Goal: Task Accomplishment & Management: Manage account settings

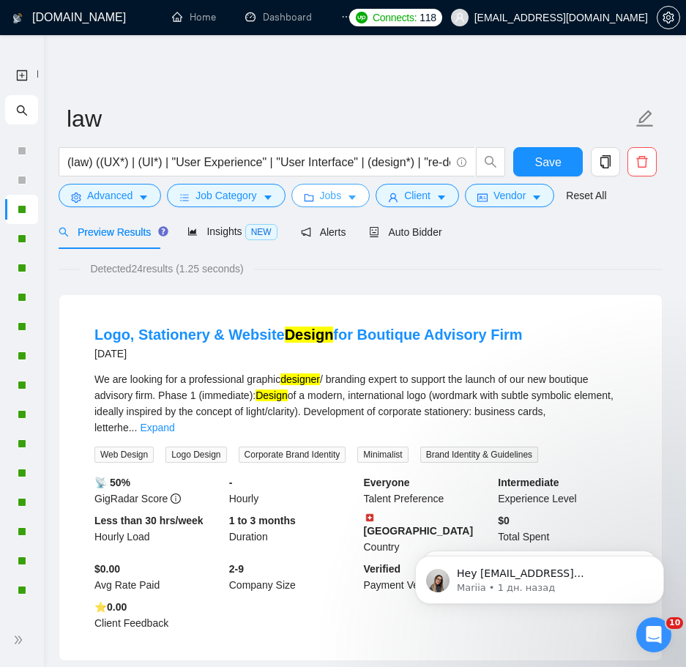
click at [297, 198] on button "Jobs" at bounding box center [330, 195] width 79 height 23
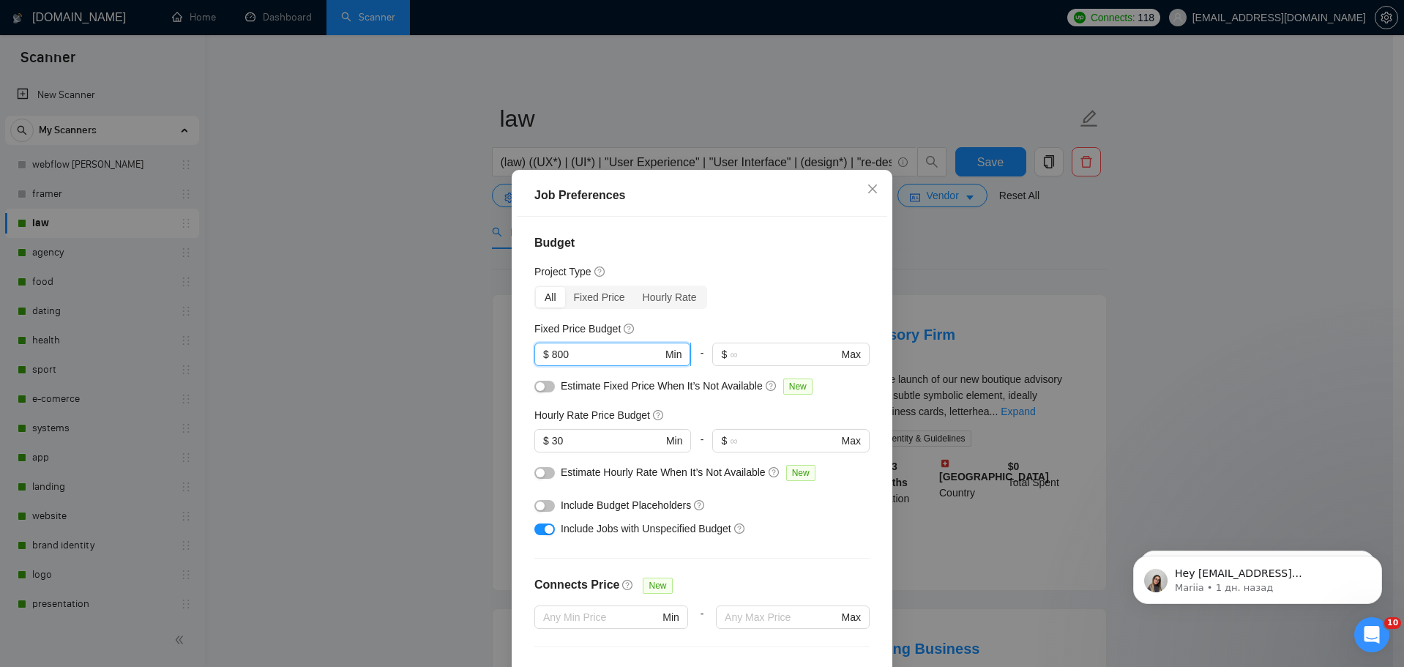
drag, startPoint x: 576, startPoint y: 266, endPoint x: 542, endPoint y: 264, distance: 34.4
click at [542, 343] on span "$ 800 Min" at bounding box center [613, 354] width 156 height 23
type input "690"
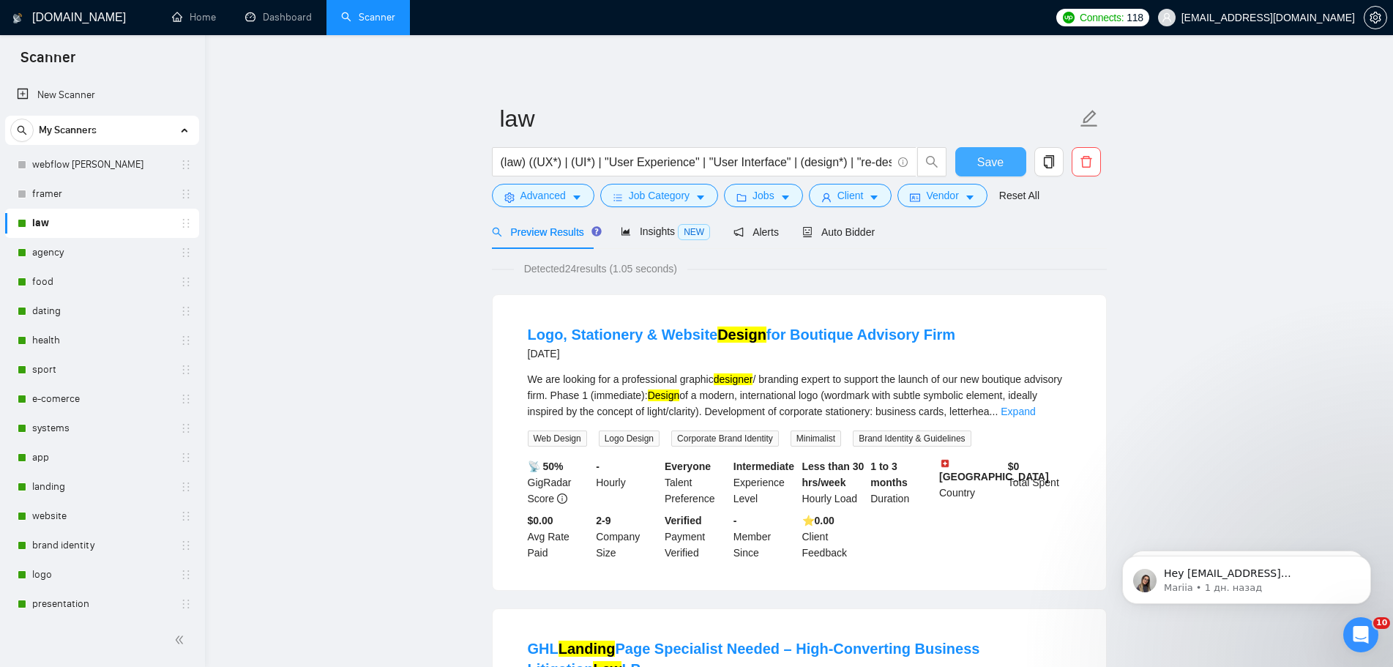
click at [999, 167] on span "Save" at bounding box center [990, 162] width 26 height 18
click at [63, 267] on link "agency" at bounding box center [101, 252] width 139 height 29
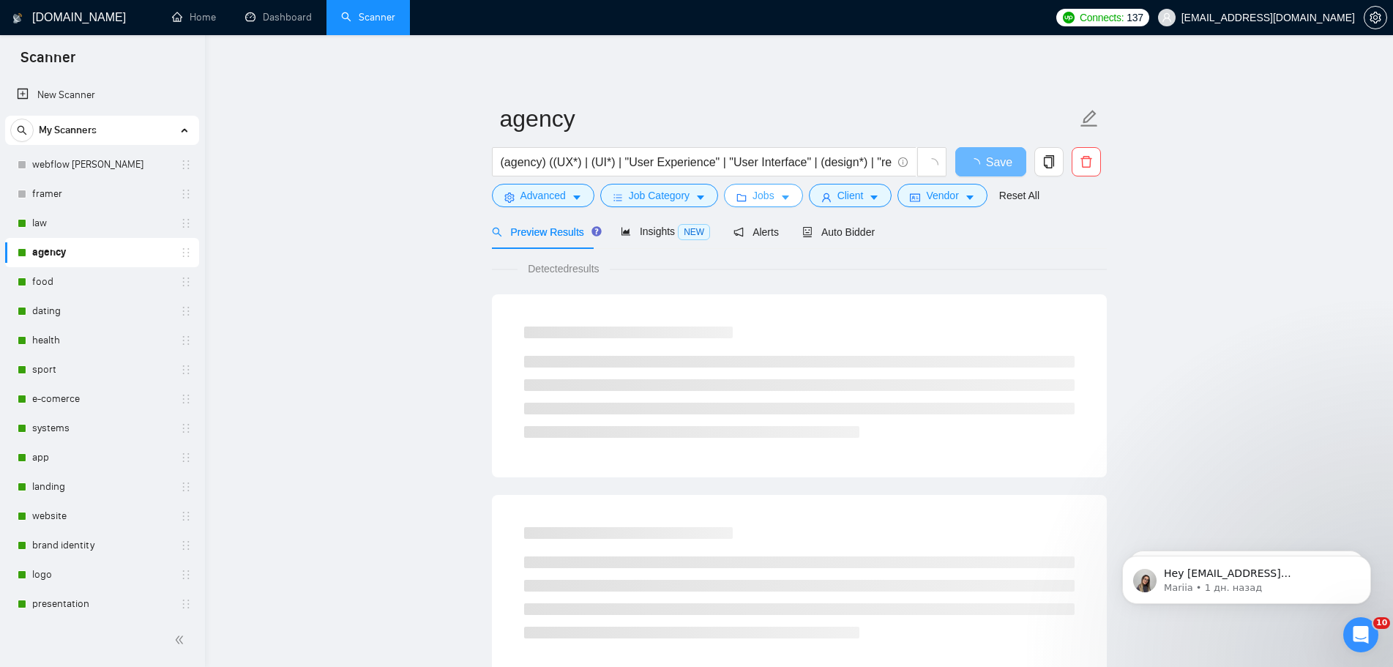
click at [783, 204] on button "Jobs" at bounding box center [763, 195] width 79 height 23
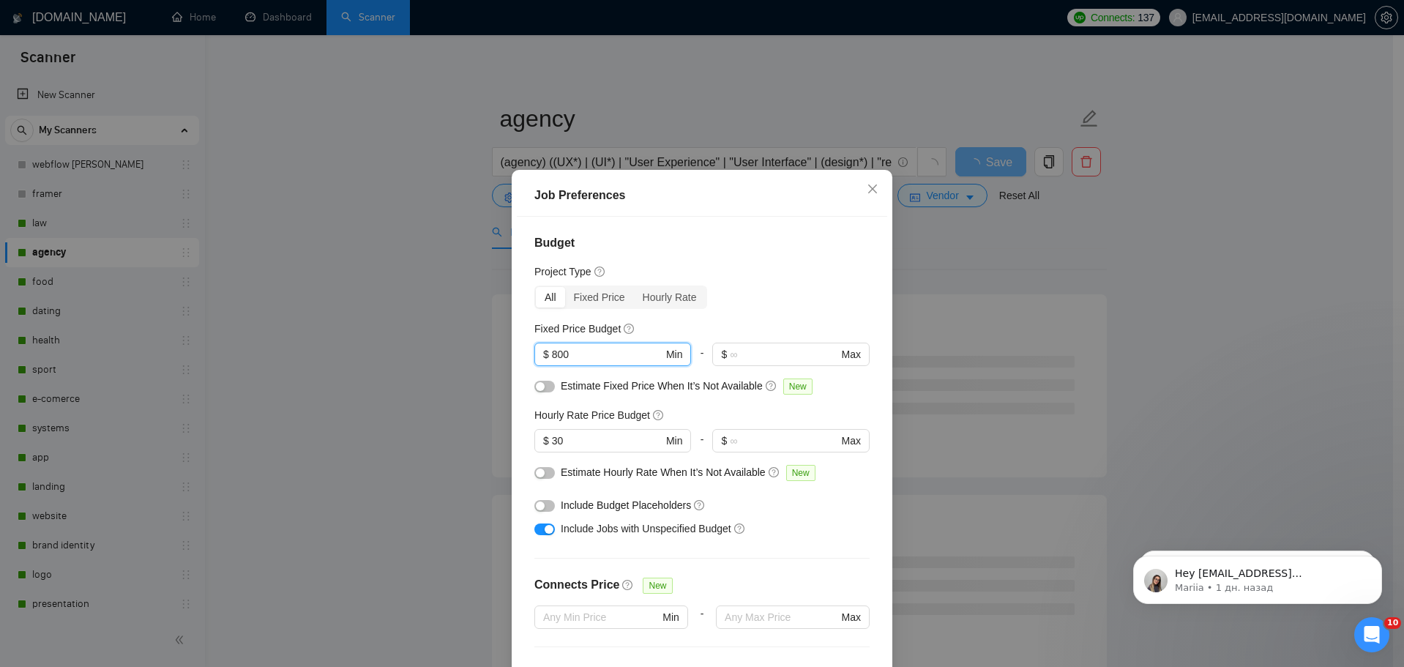
drag, startPoint x: 576, startPoint y: 263, endPoint x: 525, endPoint y: 265, distance: 50.6
click at [528, 265] on div "Budget Project Type All Fixed Price Hourly Rate Fixed Price Budget 800 $ 800 Mi…" at bounding box center [702, 450] width 370 height 467
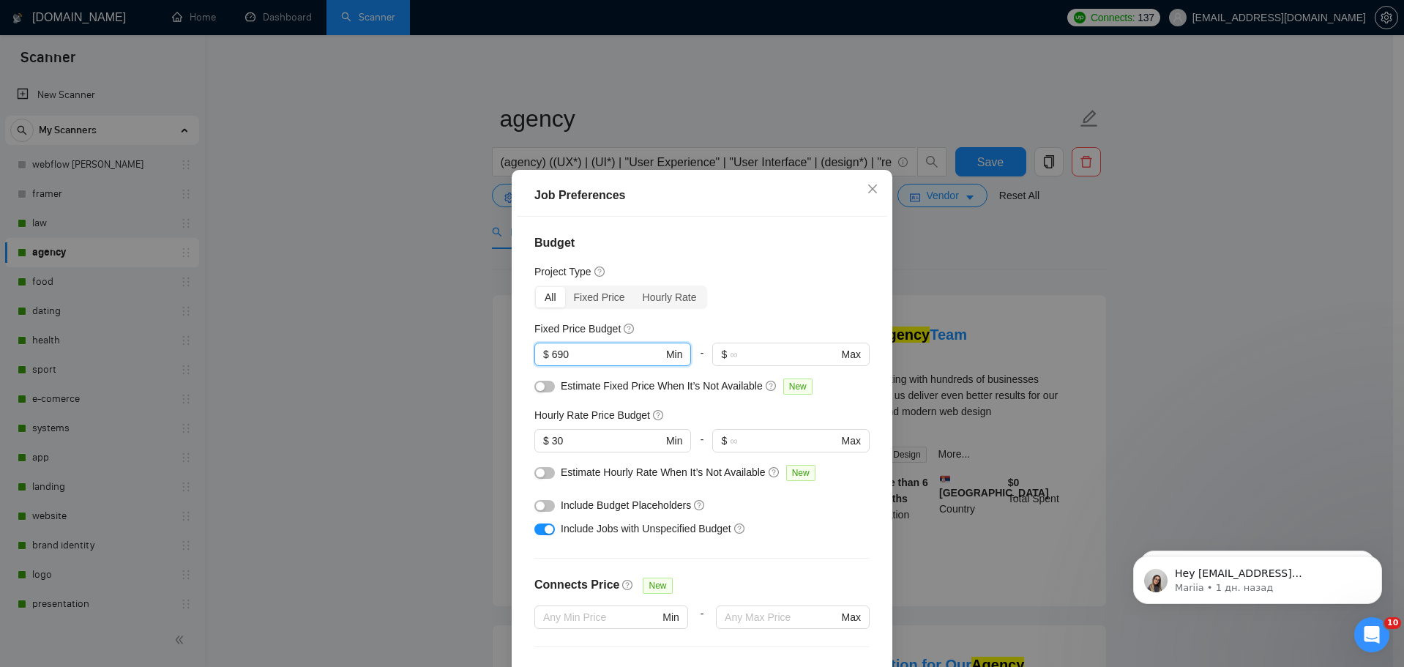
type input "690"
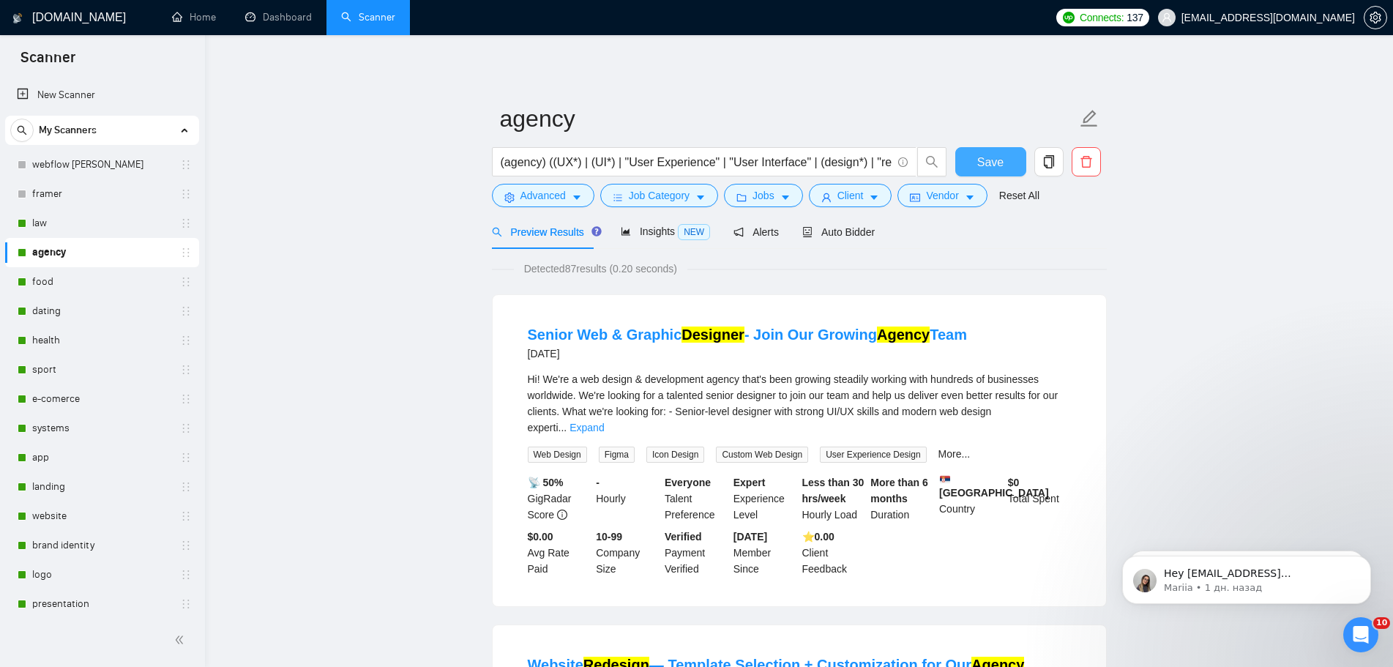
click at [997, 160] on span "Save" at bounding box center [990, 162] width 26 height 18
click at [77, 279] on link "food" at bounding box center [101, 281] width 139 height 29
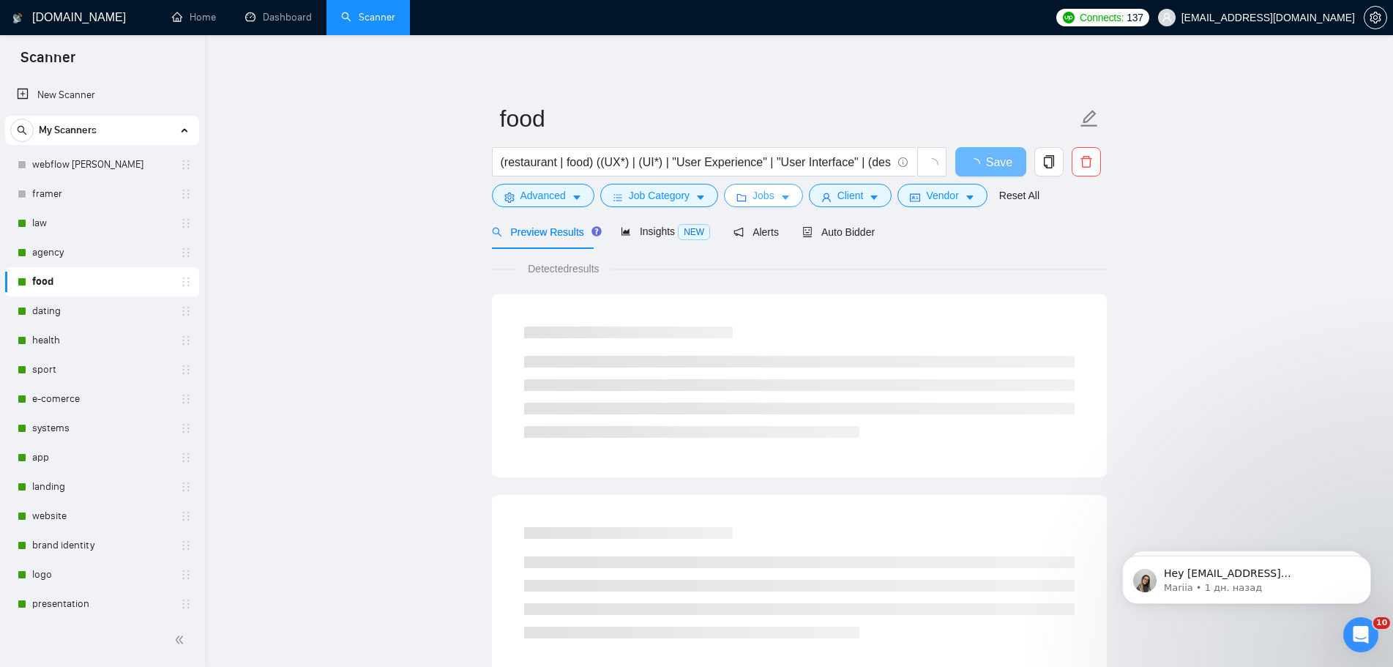
click at [774, 204] on button "Jobs" at bounding box center [763, 195] width 79 height 23
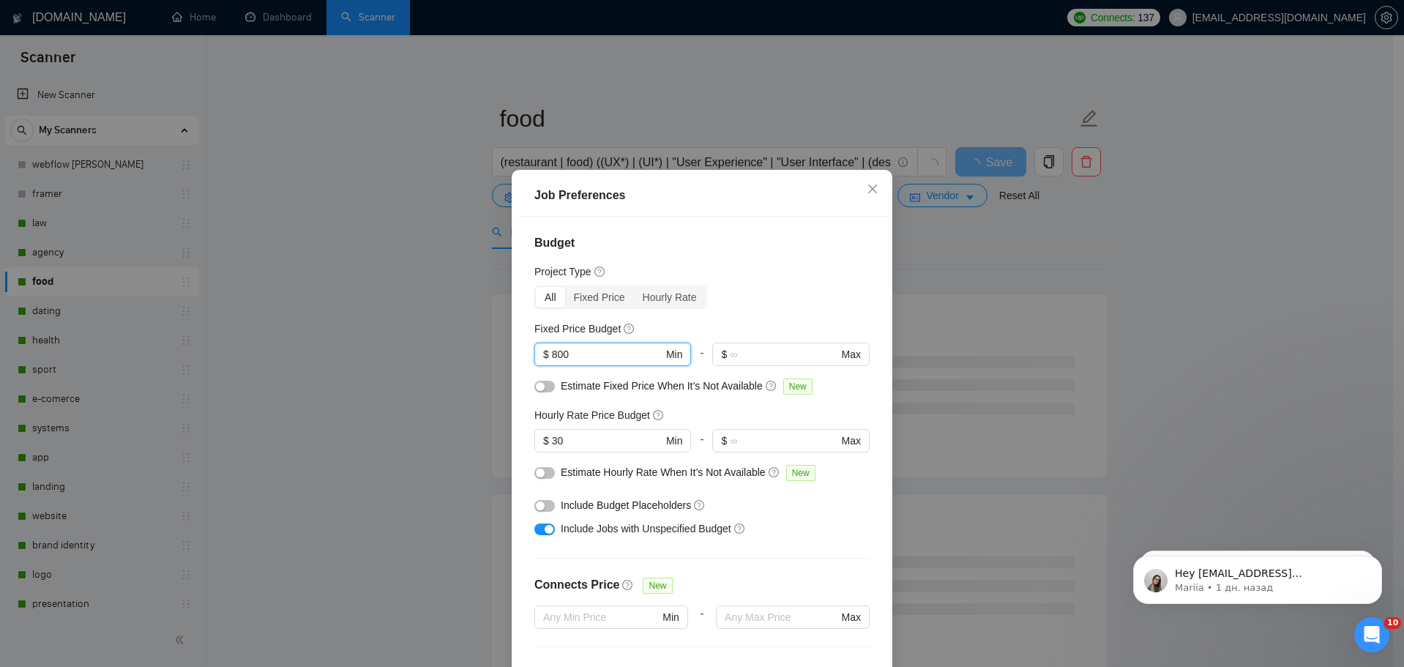
drag, startPoint x: 622, startPoint y: 267, endPoint x: 495, endPoint y: 262, distance: 126.8
click at [499, 261] on div "Job Preferences Budget Project Type All Fixed Price Hourly Rate Fixed Price Bud…" at bounding box center [702, 333] width 1404 height 667
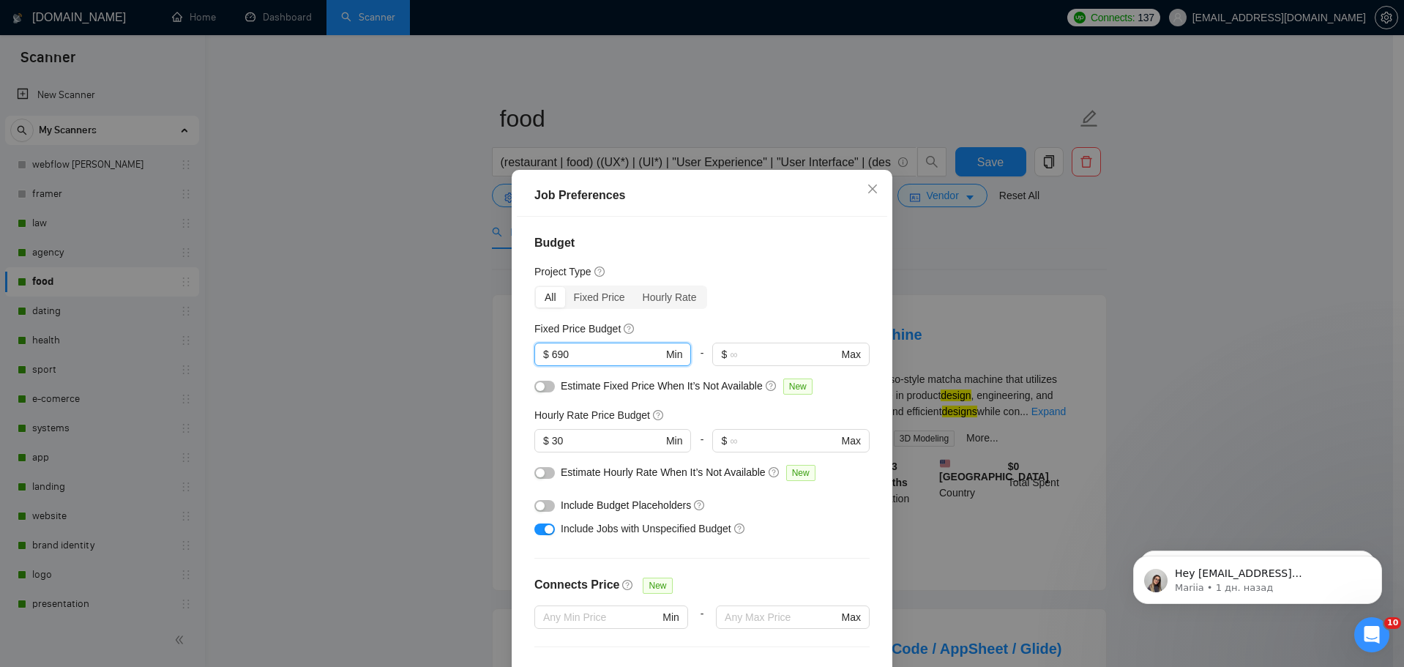
type input "690"
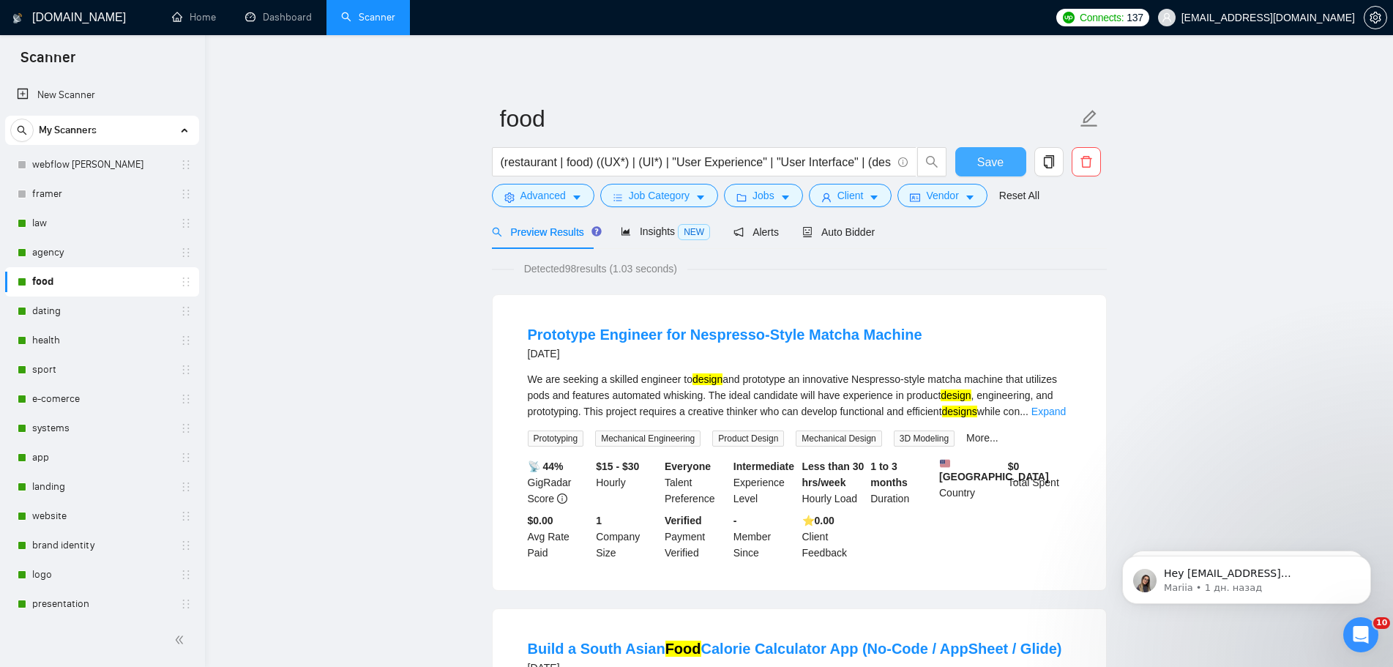
click at [995, 165] on span "Save" at bounding box center [990, 162] width 26 height 18
click at [64, 313] on link "dating" at bounding box center [101, 311] width 139 height 29
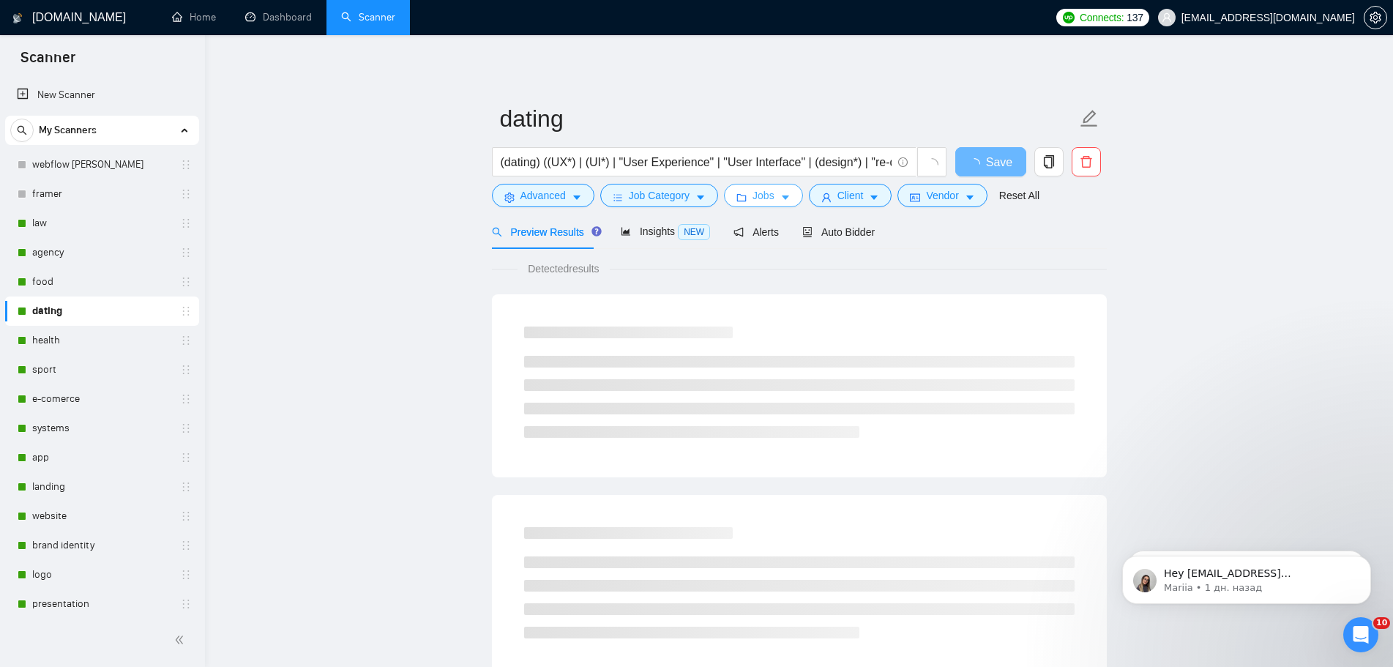
click at [768, 197] on span "Jobs" at bounding box center [764, 195] width 22 height 16
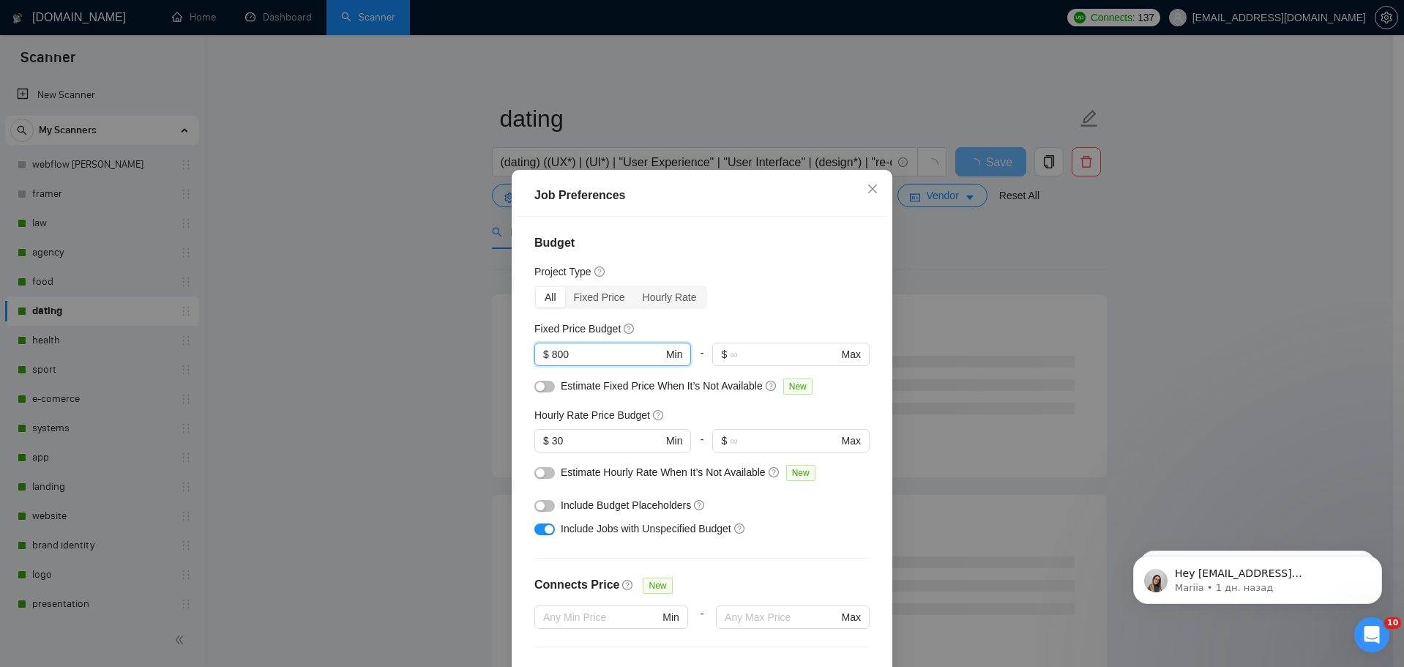
drag, startPoint x: 592, startPoint y: 269, endPoint x: 474, endPoint y: 269, distance: 118.6
click at [486, 268] on div "Job Preferences Budget Project Type All Fixed Price Hourly Rate Fixed Price Bud…" at bounding box center [702, 333] width 1404 height 667
type input "690"
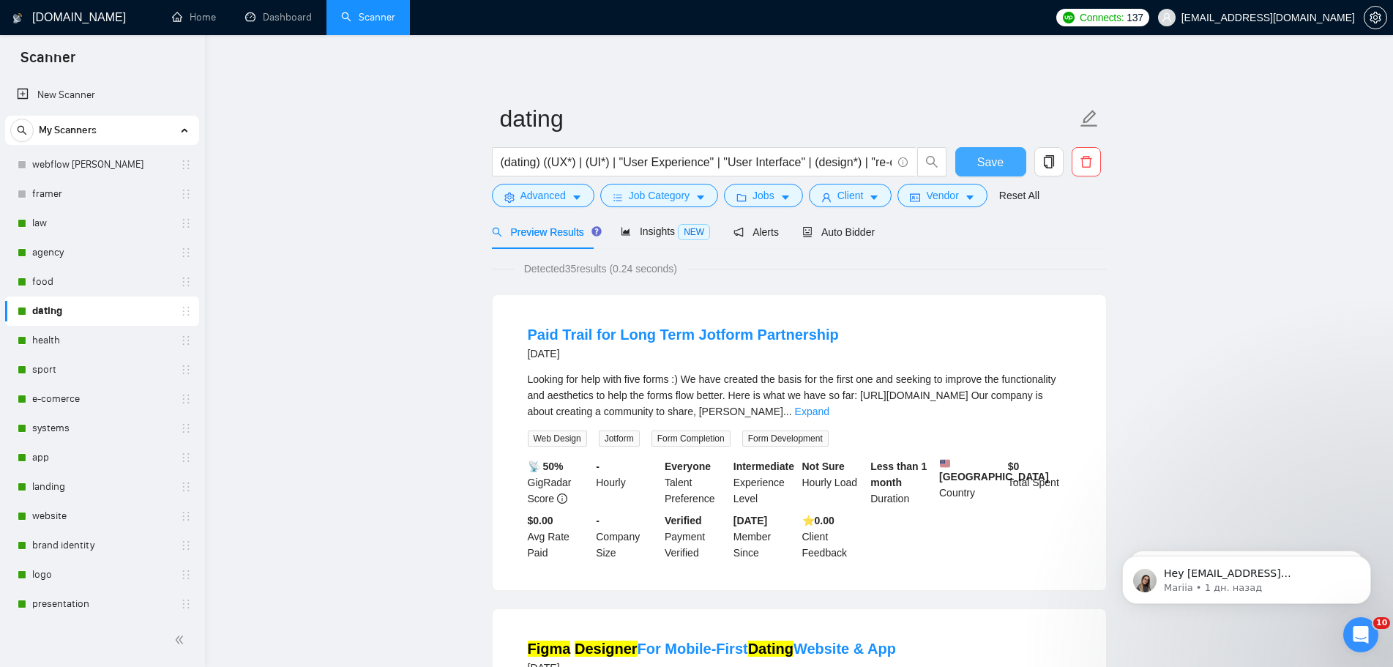
click at [997, 171] on span "Save" at bounding box center [990, 162] width 26 height 18
click at [37, 340] on link "health" at bounding box center [101, 340] width 139 height 29
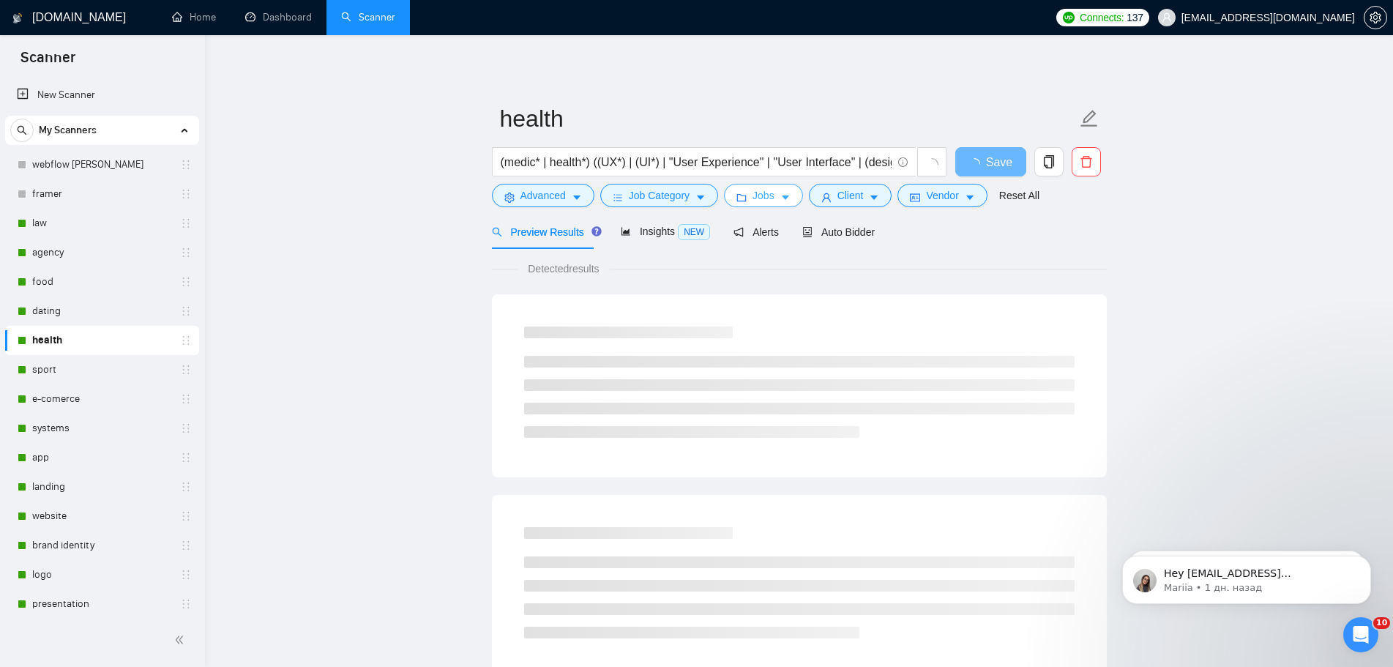
click at [761, 198] on span "Jobs" at bounding box center [764, 195] width 22 height 16
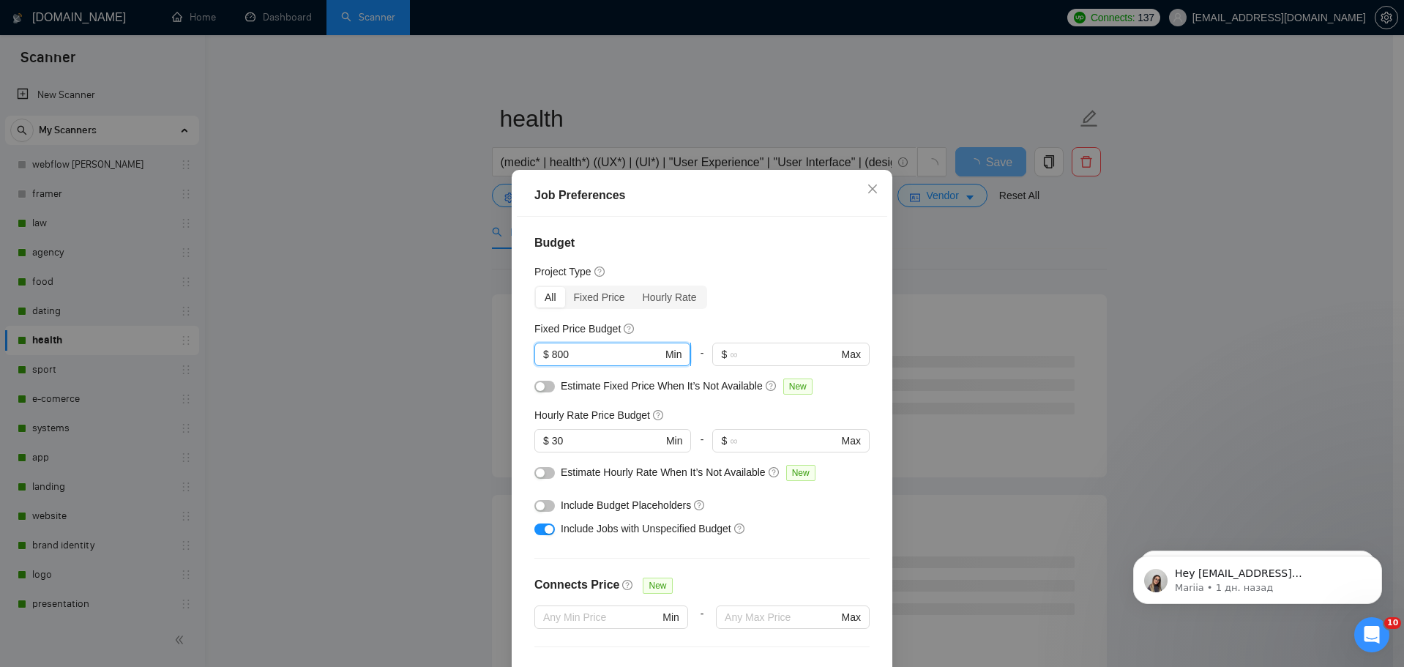
drag, startPoint x: 545, startPoint y: 261, endPoint x: 536, endPoint y: 264, distance: 9.1
click at [536, 343] on span "$ 800 Min" at bounding box center [613, 354] width 156 height 23
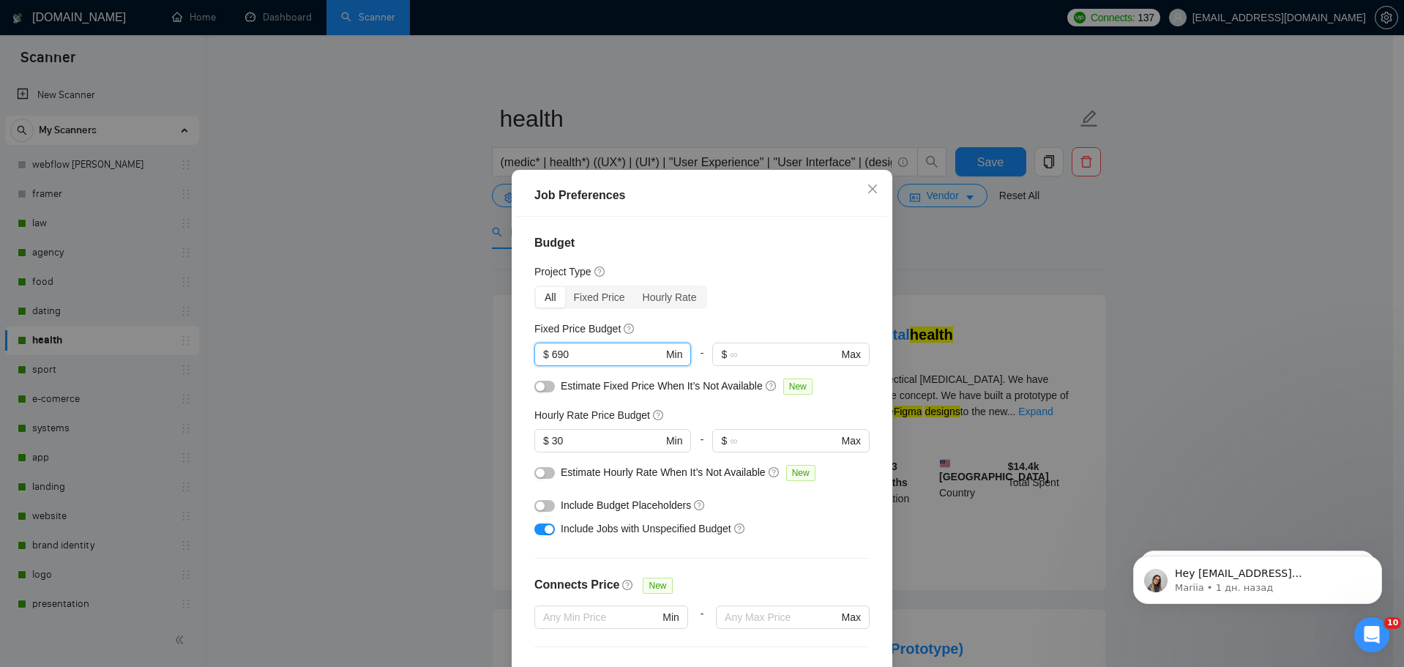
type input "690"
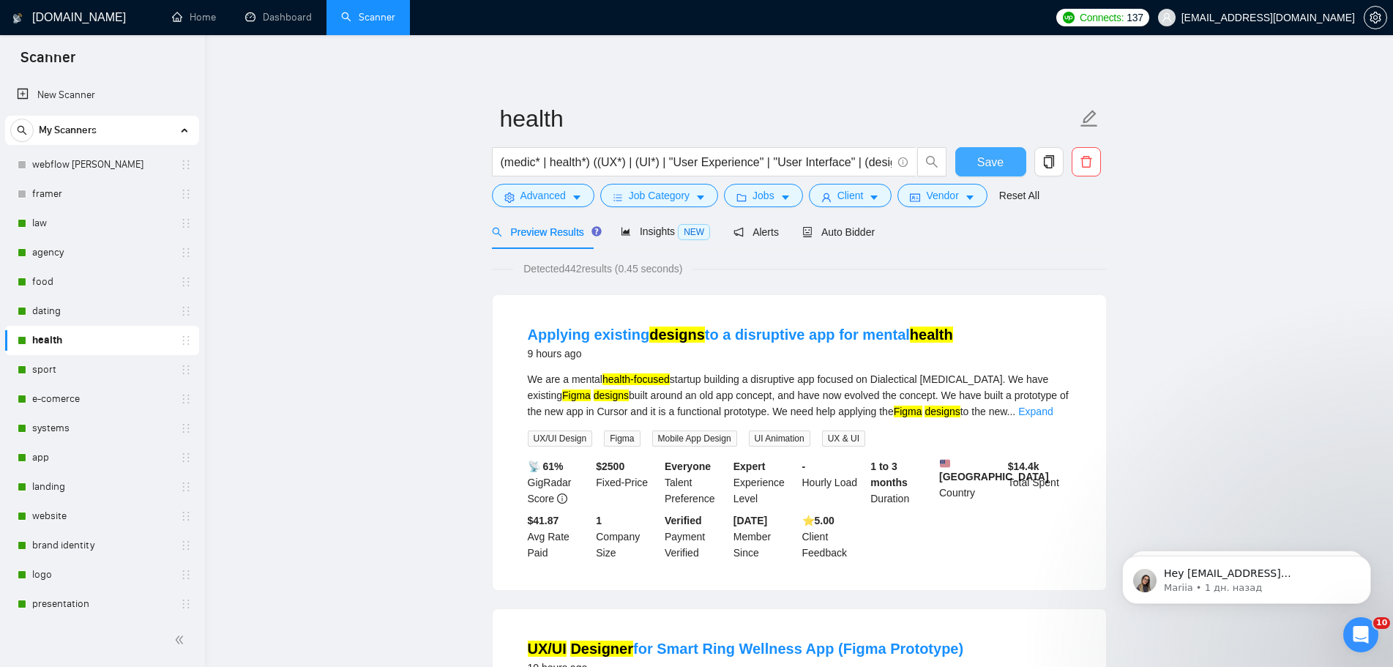
click at [998, 160] on span "Save" at bounding box center [990, 162] width 26 height 18
click at [78, 368] on link "sport" at bounding box center [101, 369] width 139 height 29
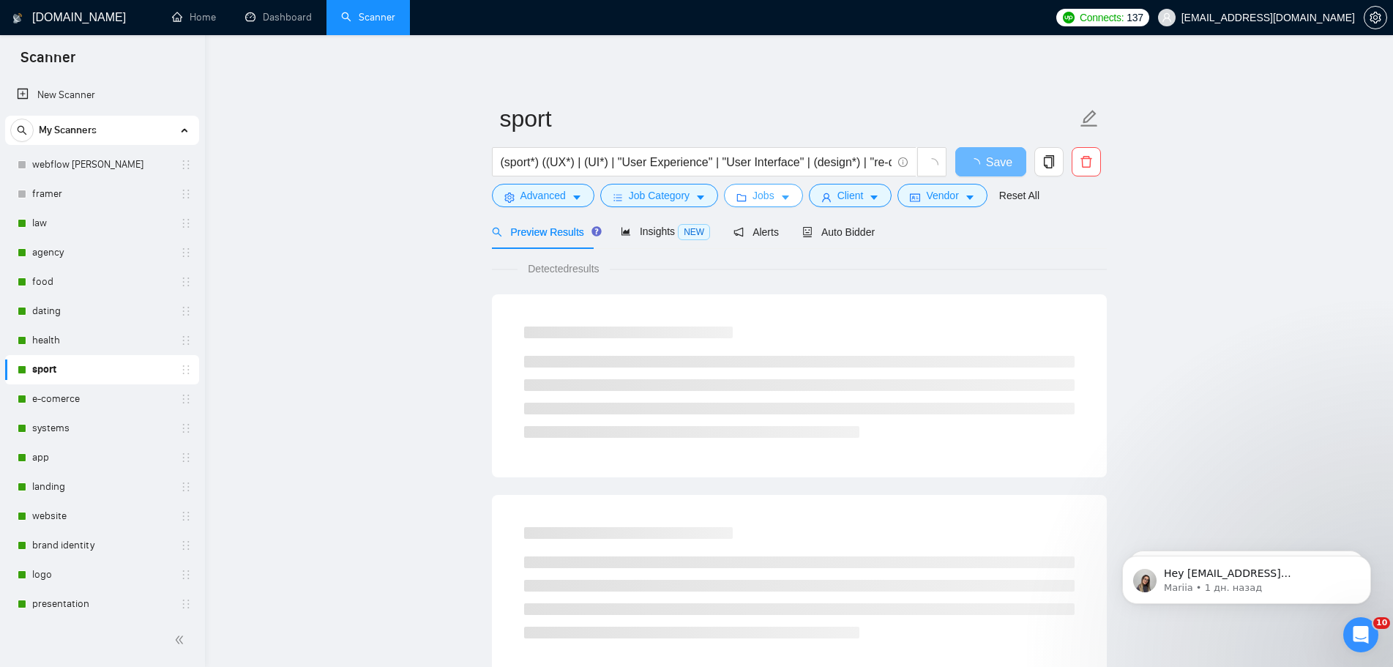
click at [785, 193] on icon "caret-down" at bounding box center [786, 198] width 10 height 10
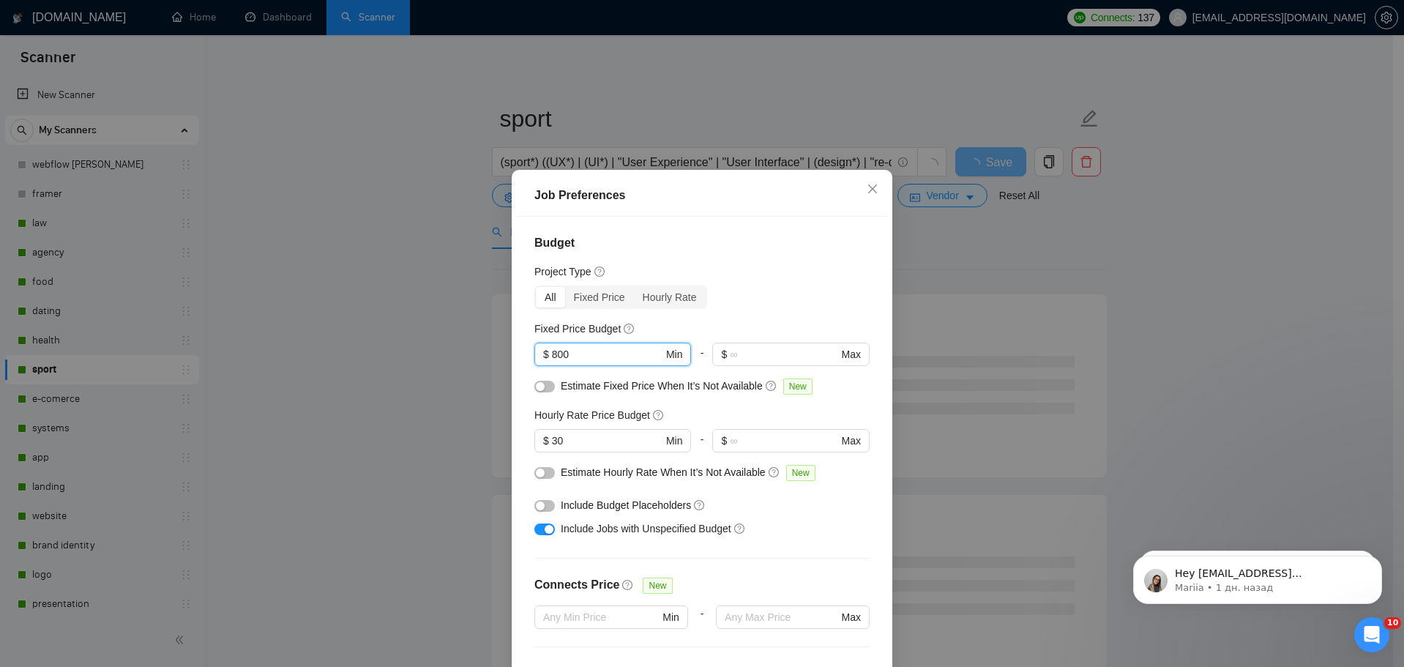
drag, startPoint x: 601, startPoint y: 274, endPoint x: 521, endPoint y: 280, distance: 80.8
click at [521, 280] on div "Budget Project Type All Fixed Price Hourly Rate Fixed Price Budget 800 $ 800 Mi…" at bounding box center [702, 450] width 370 height 467
type input "690"
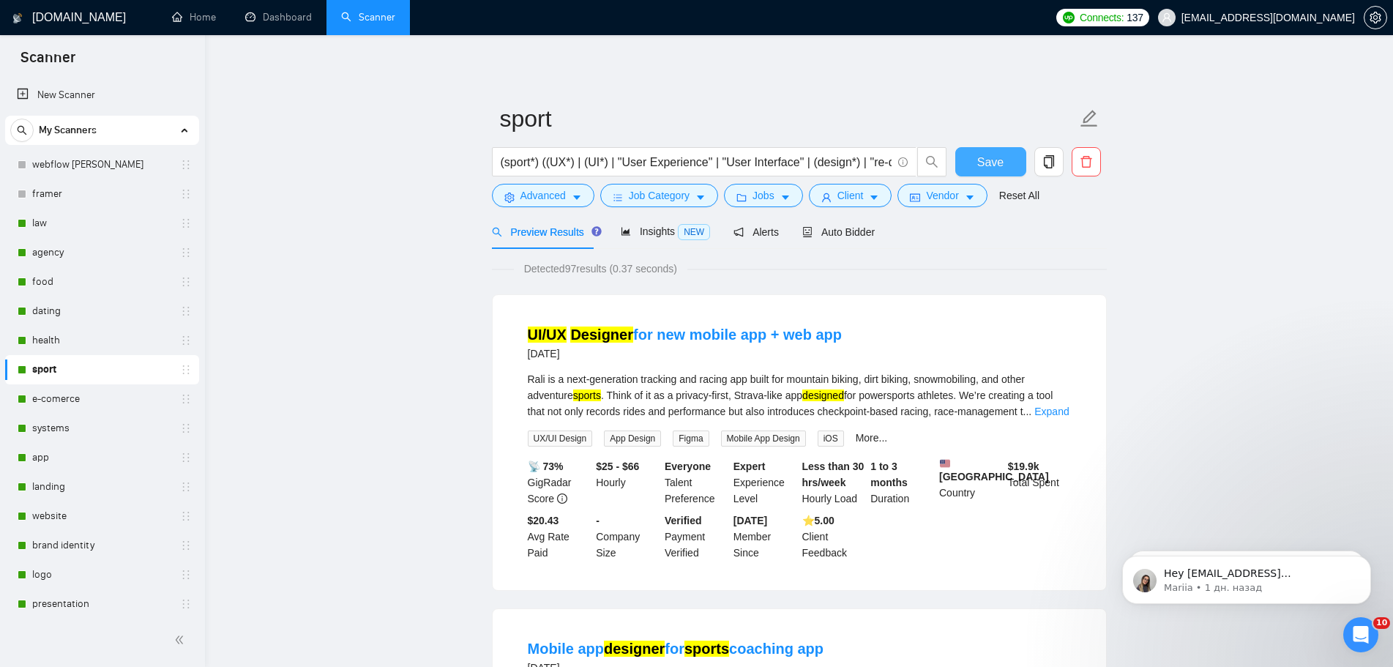
click at [991, 167] on span "Save" at bounding box center [990, 162] width 26 height 18
click at [95, 402] on link "e-comerce" at bounding box center [101, 398] width 139 height 29
click at [48, 402] on link "e-comerce" at bounding box center [101, 398] width 139 height 29
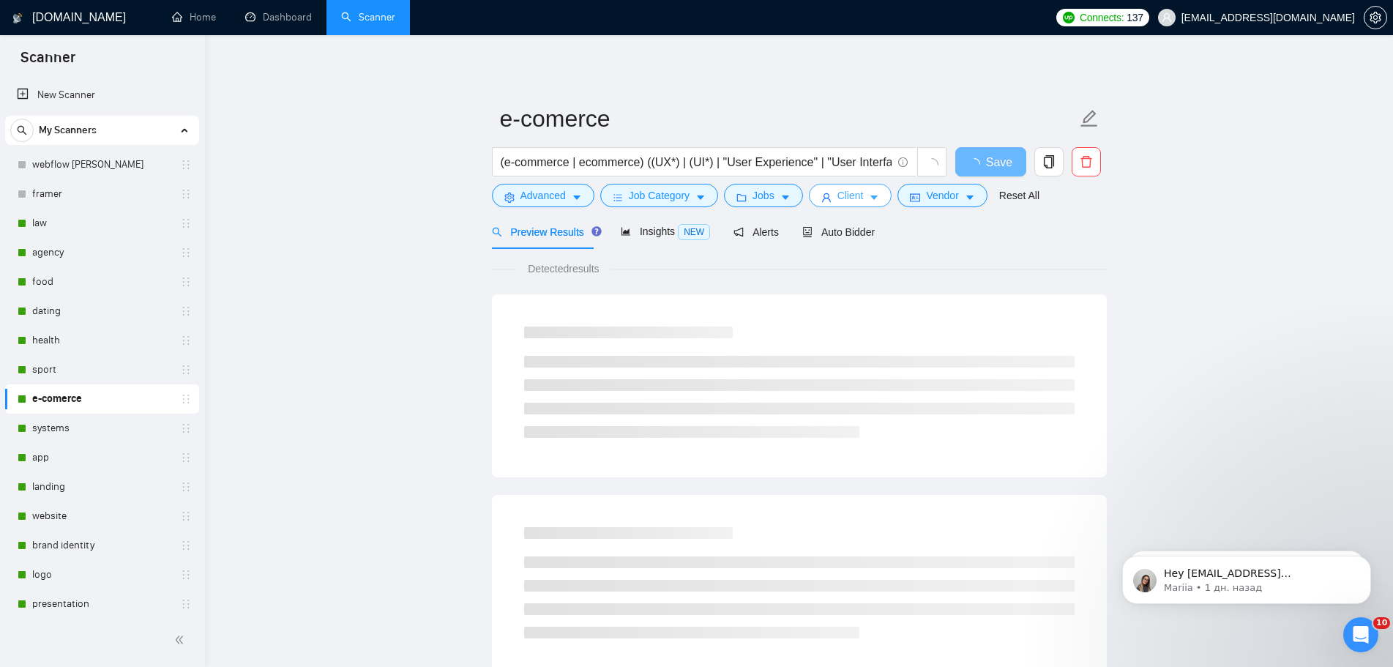
click at [857, 198] on span "Client" at bounding box center [851, 195] width 26 height 16
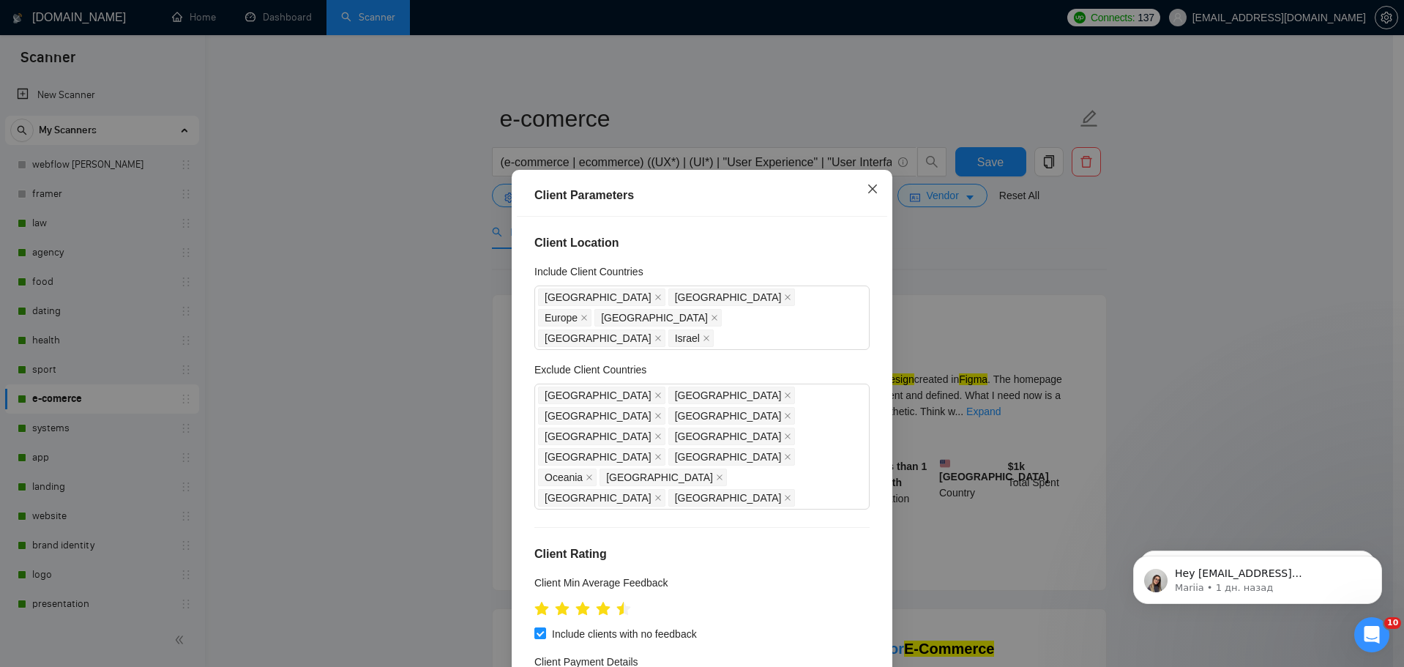
click at [870, 185] on icon "close" at bounding box center [872, 189] width 9 height 9
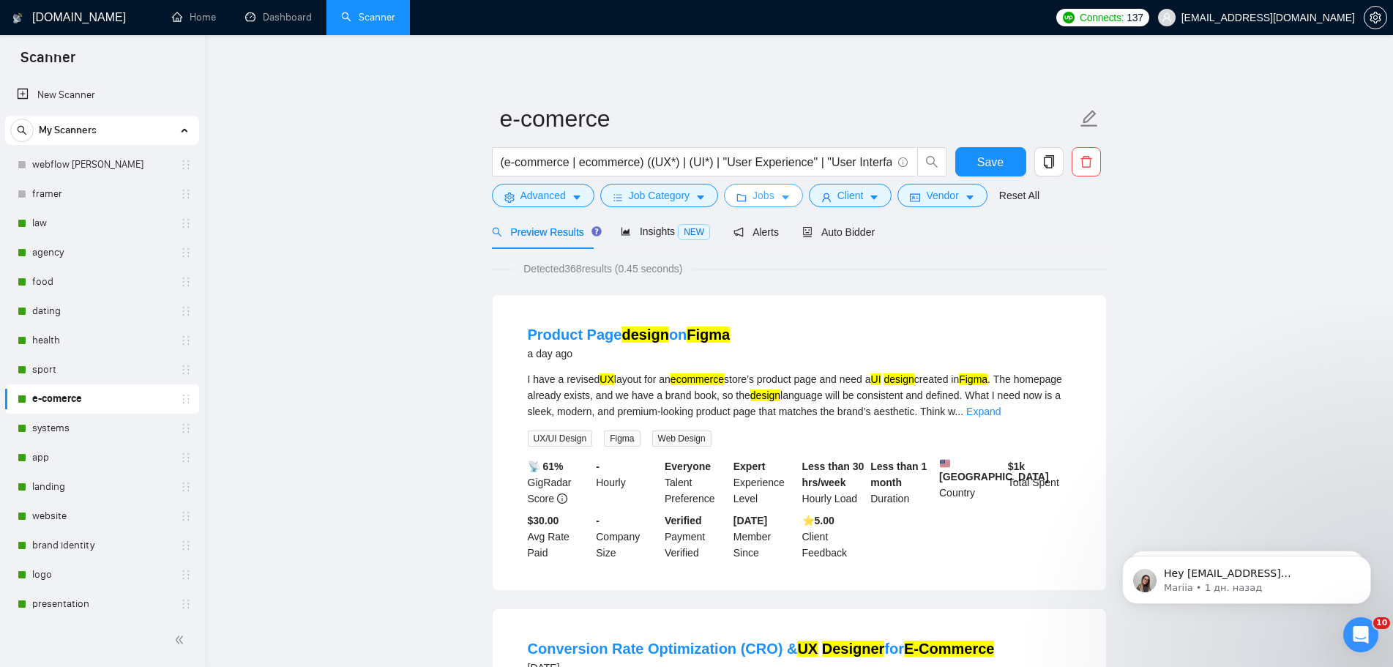
click at [781, 197] on icon "caret-down" at bounding box center [786, 198] width 10 height 10
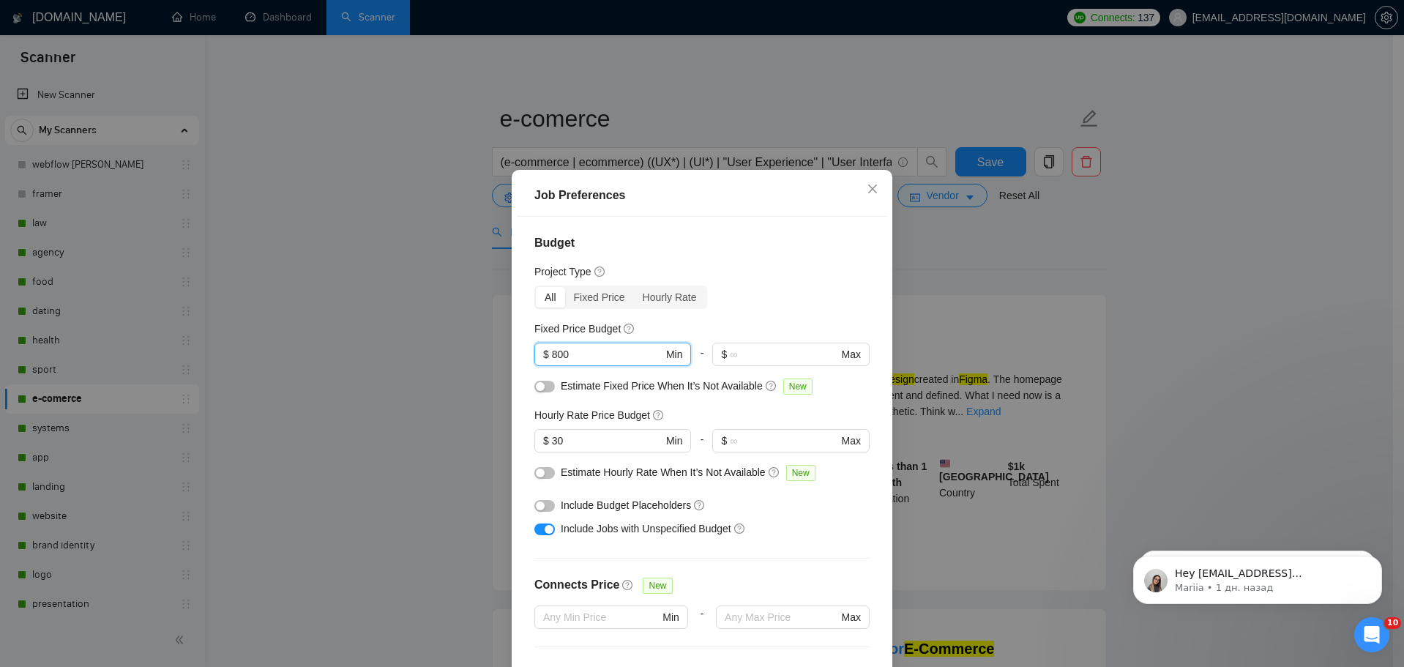
drag, startPoint x: 595, startPoint y: 268, endPoint x: 475, endPoint y: 267, distance: 119.4
click at [482, 269] on div "Job Preferences Budget Project Type All Fixed Price Hourly Rate Fixed Price Bud…" at bounding box center [702, 333] width 1404 height 667
type input "690"
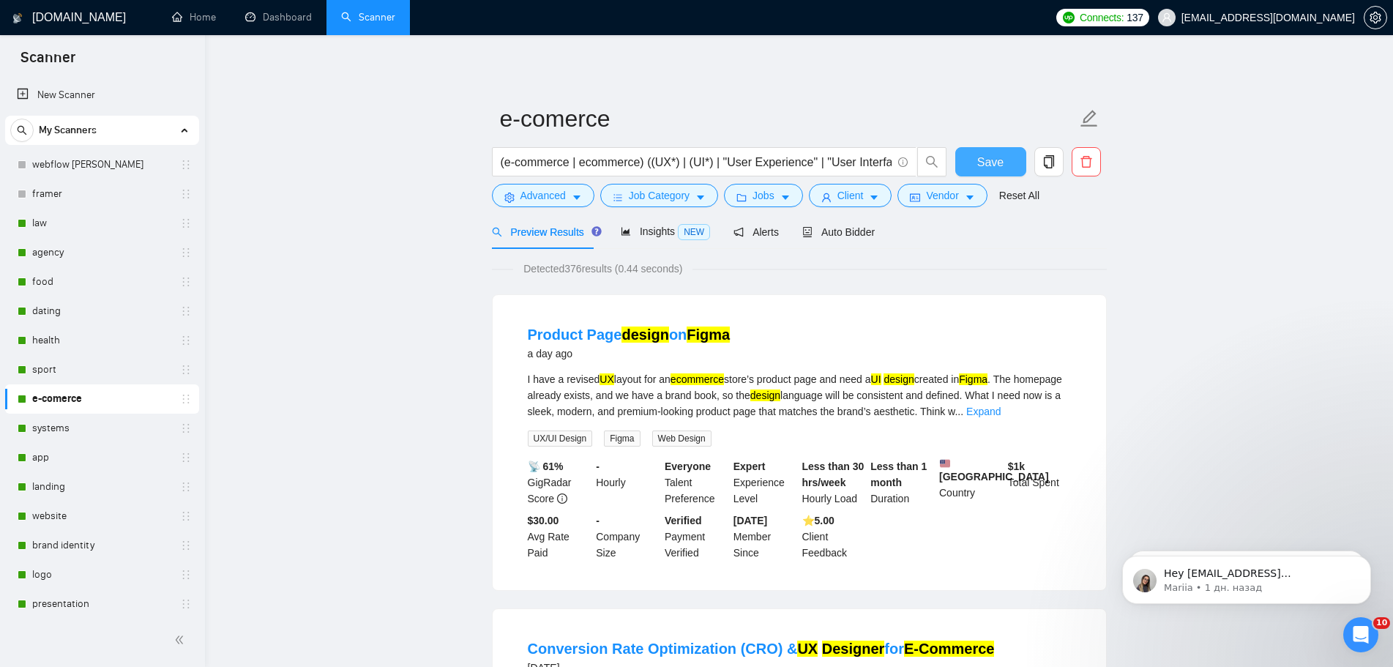
click at [1004, 165] on button "Save" at bounding box center [991, 161] width 71 height 29
click at [61, 430] on link "systems" at bounding box center [101, 428] width 139 height 29
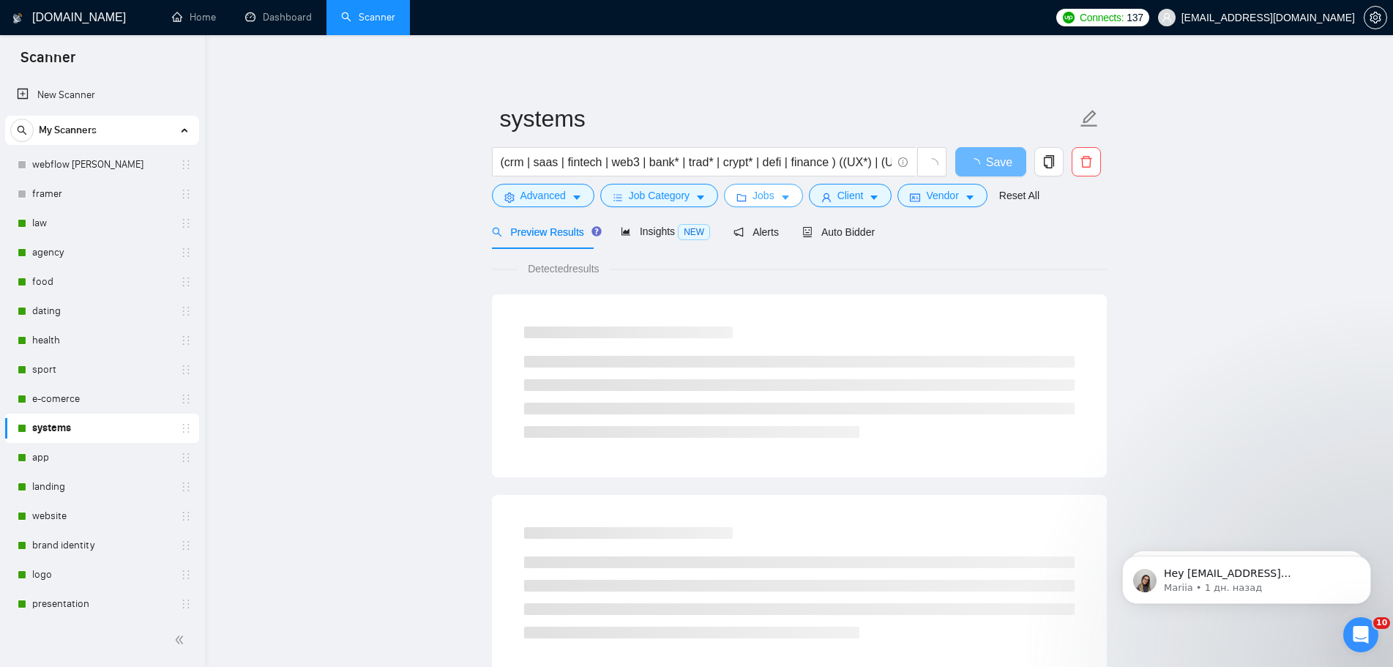
click at [783, 198] on icon "caret-down" at bounding box center [785, 198] width 7 height 4
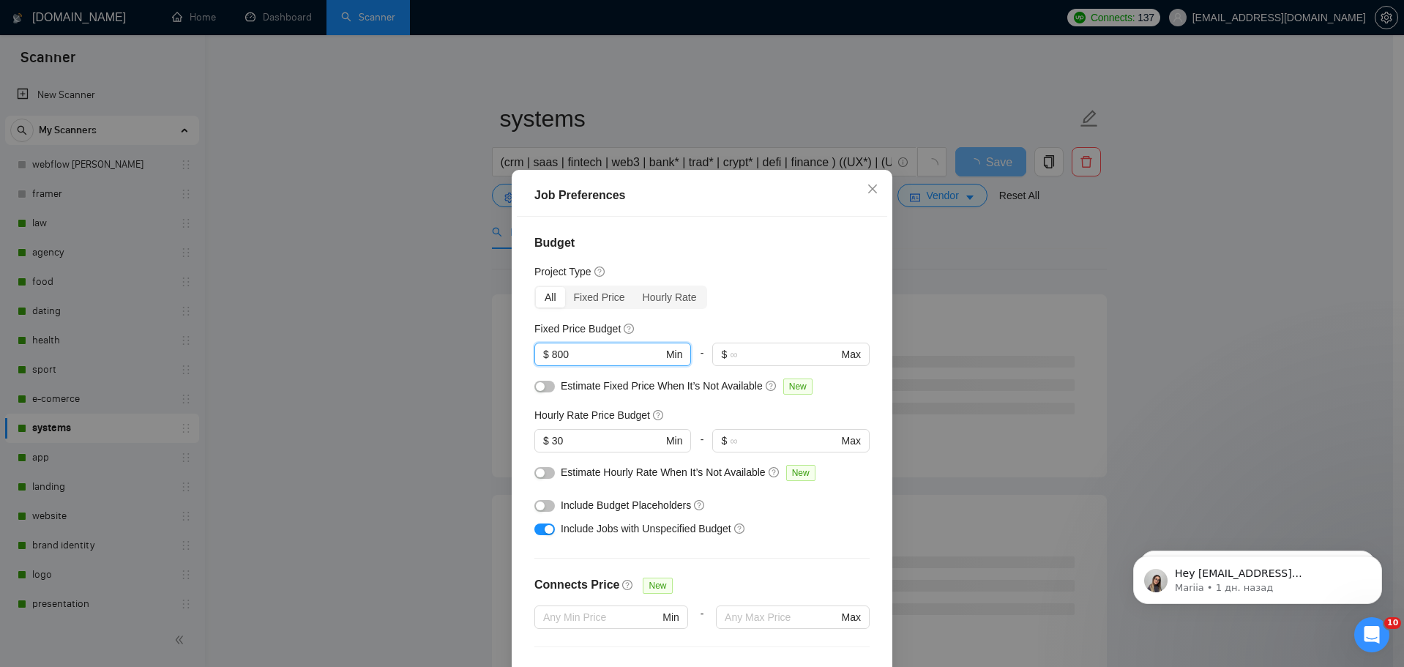
drag, startPoint x: 586, startPoint y: 267, endPoint x: 507, endPoint y: 272, distance: 80.0
click at [507, 272] on div "Job Preferences Budget Project Type All Fixed Price Hourly Rate Fixed Price Bud…" at bounding box center [702, 333] width 1404 height 667
type input "690"
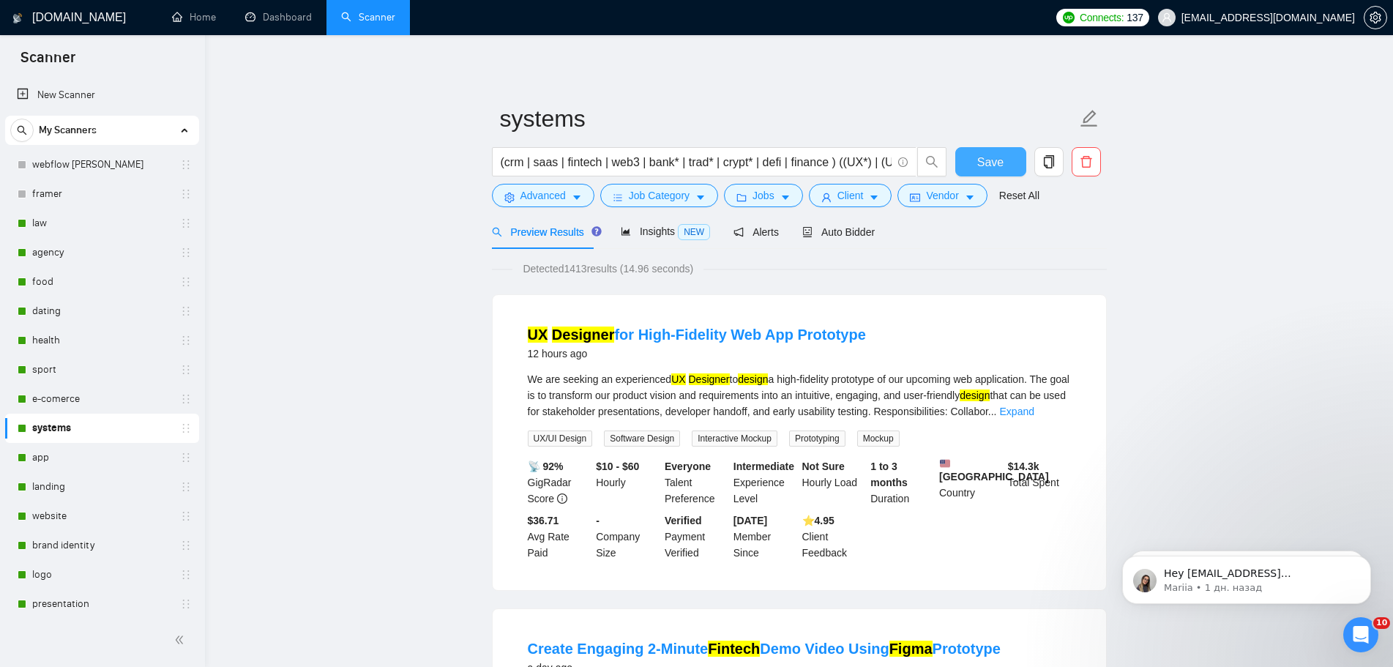
click at [990, 163] on span "Save" at bounding box center [990, 162] width 26 height 18
click at [782, 196] on icon "caret-down" at bounding box center [785, 198] width 7 height 4
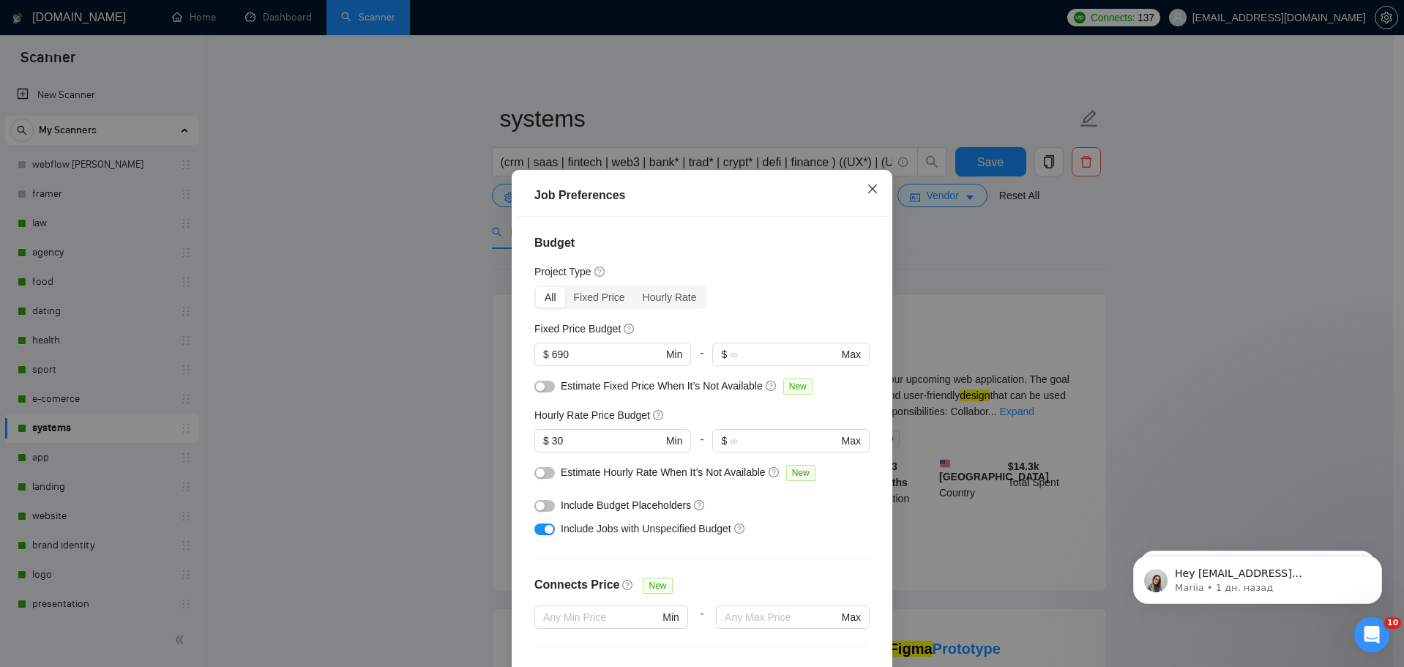
click at [875, 183] on icon "close" at bounding box center [873, 189] width 12 height 12
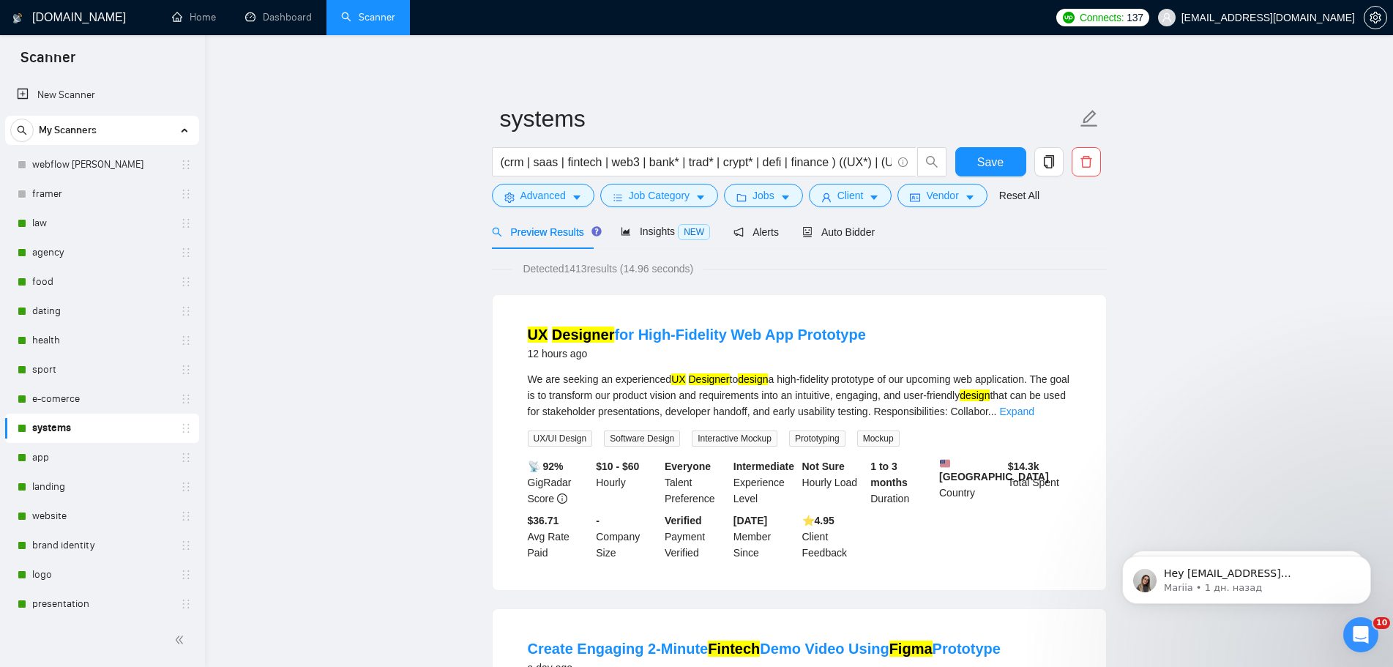
click at [44, 460] on link "app" at bounding box center [101, 457] width 139 height 29
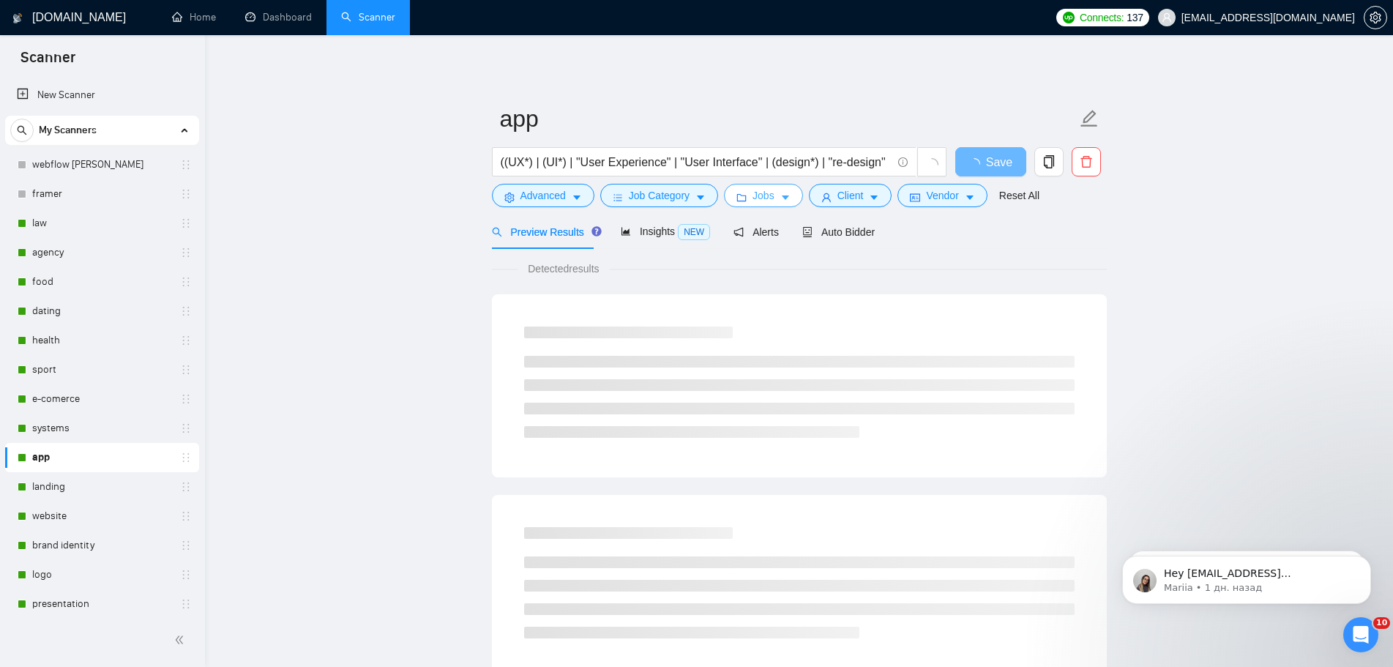
click at [771, 199] on button "Jobs" at bounding box center [763, 195] width 79 height 23
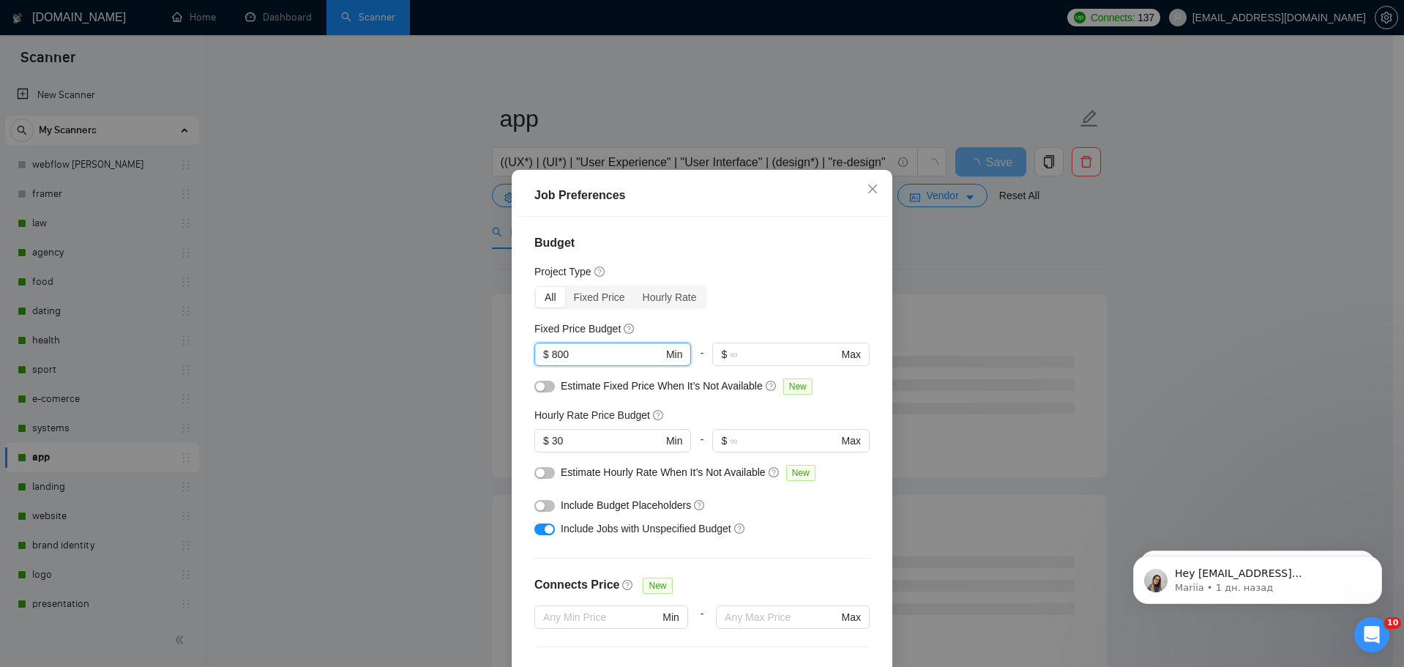
drag, startPoint x: 592, startPoint y: 267, endPoint x: 487, endPoint y: 275, distance: 105.1
click at [496, 277] on div "Job Preferences Budget Project Type All Fixed Price Hourly Rate Fixed Price Bud…" at bounding box center [702, 333] width 1404 height 667
type input "690"
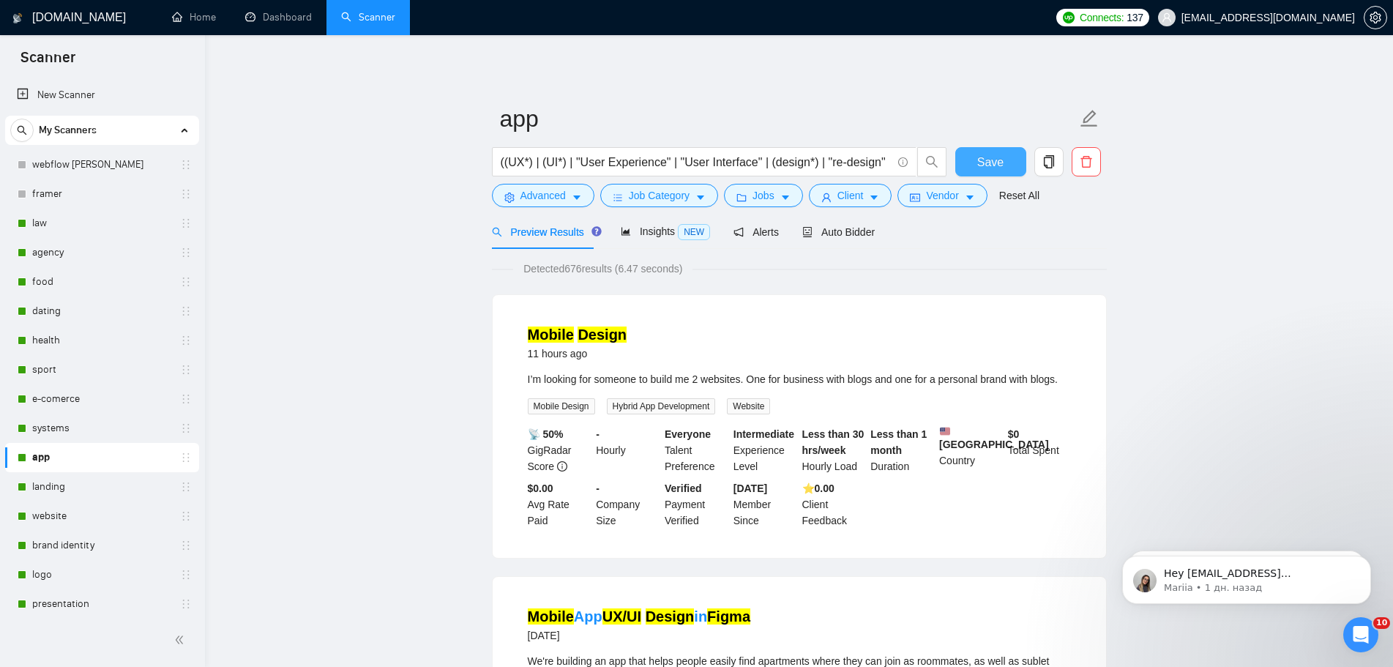
click at [1001, 161] on span "Save" at bounding box center [990, 162] width 26 height 18
click at [61, 496] on link "landing" at bounding box center [101, 486] width 139 height 29
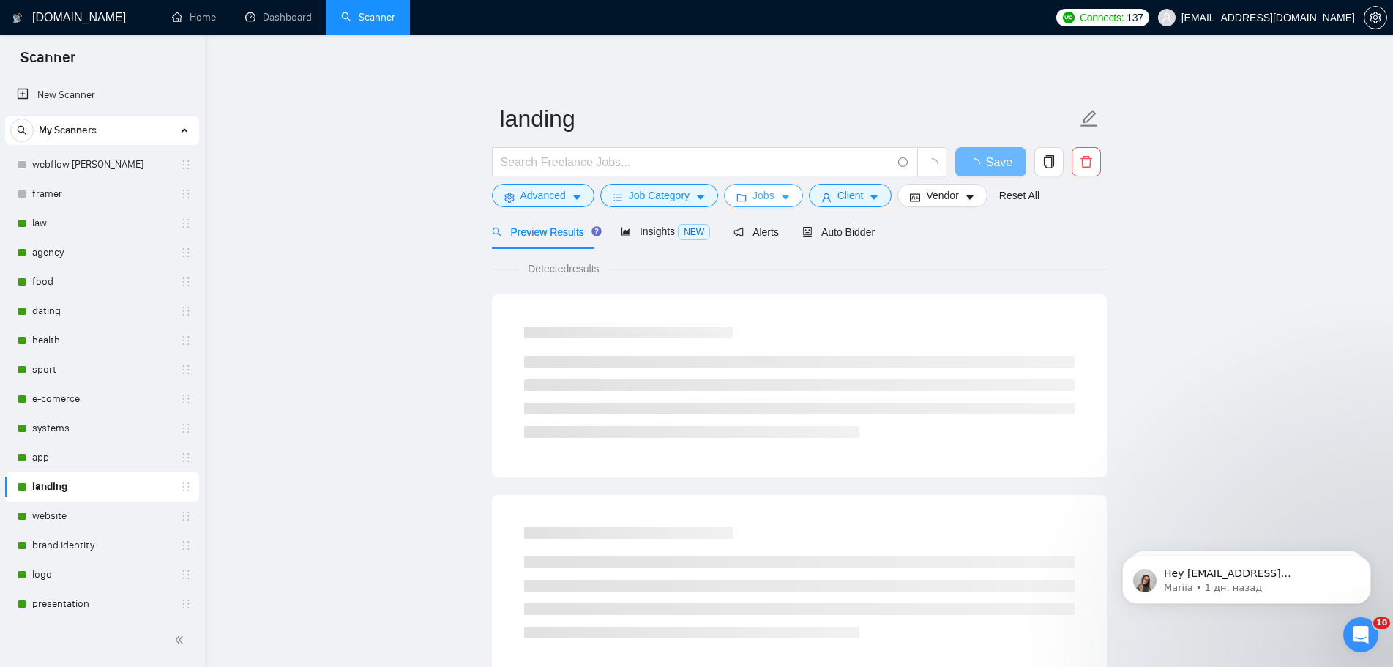
click at [762, 202] on span "Jobs" at bounding box center [764, 195] width 22 height 16
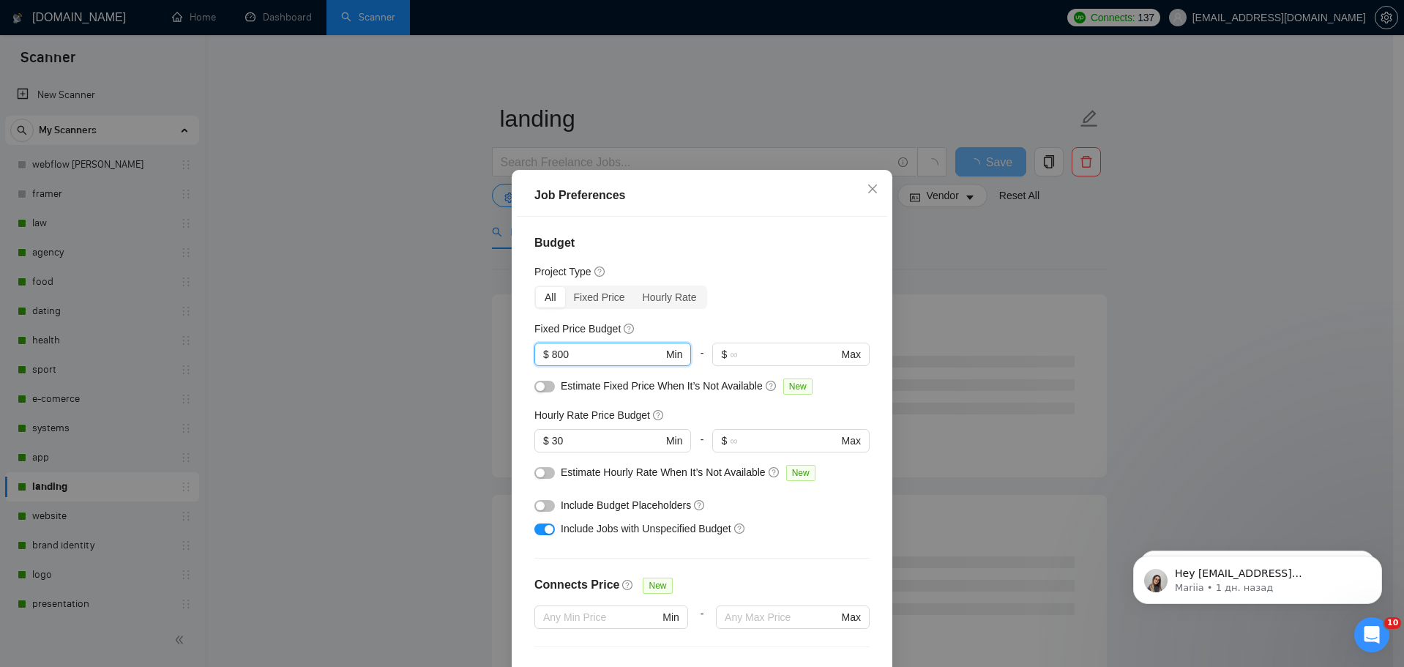
drag, startPoint x: 596, startPoint y: 269, endPoint x: 523, endPoint y: 278, distance: 73.8
click at [524, 278] on div "Budget Project Type All Fixed Price Hourly Rate Fixed Price Budget 800 $ 800 Mi…" at bounding box center [702, 450] width 370 height 467
type input "690"
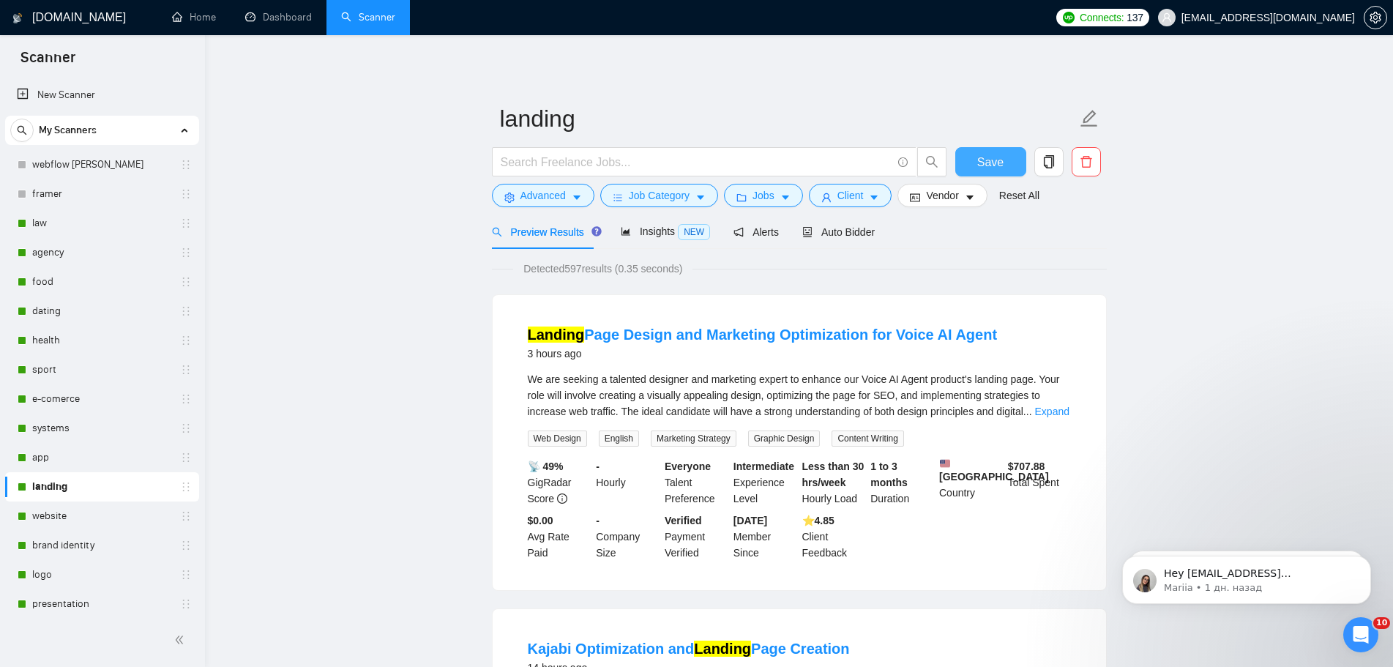
click at [1007, 156] on button "Save" at bounding box center [991, 161] width 71 height 29
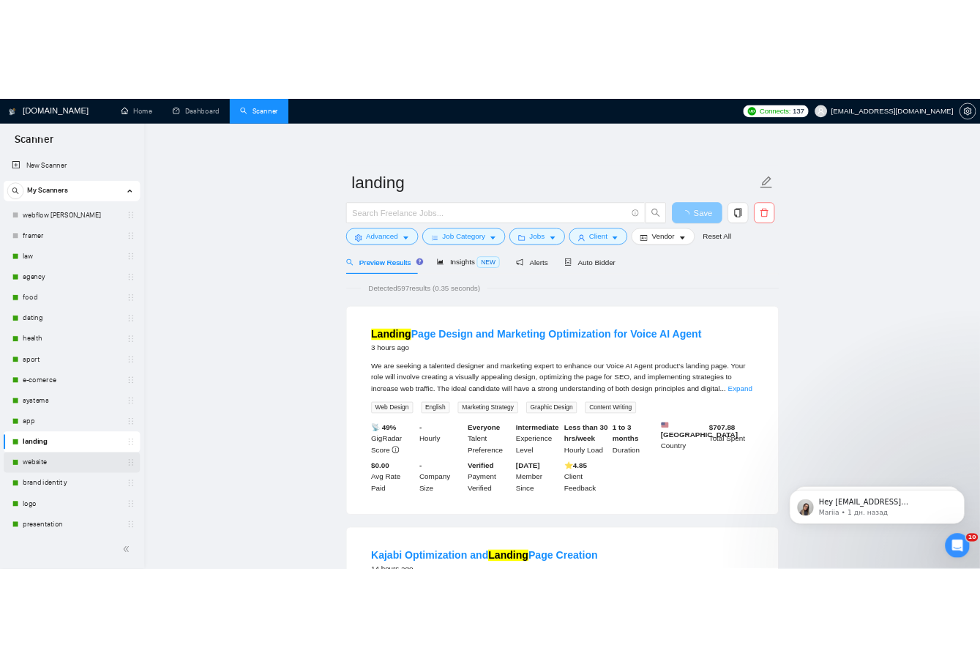
scroll to position [73, 0]
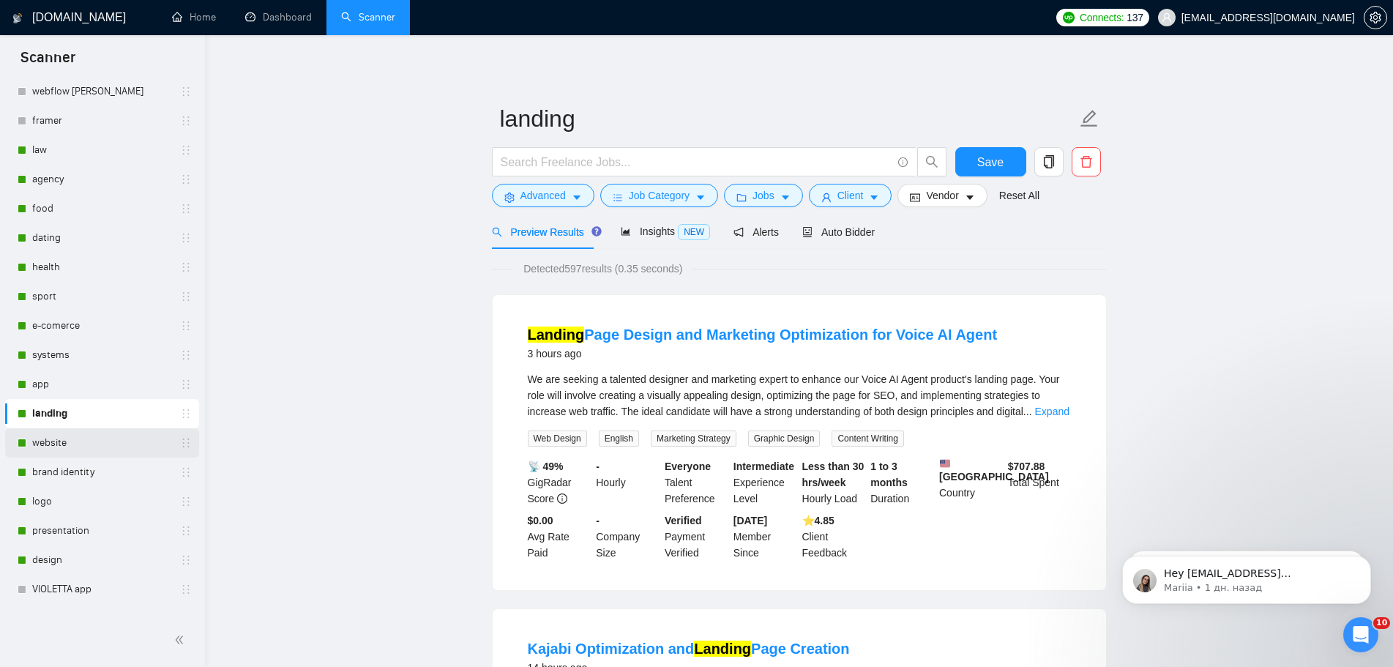
click at [48, 444] on link "website" at bounding box center [101, 442] width 139 height 29
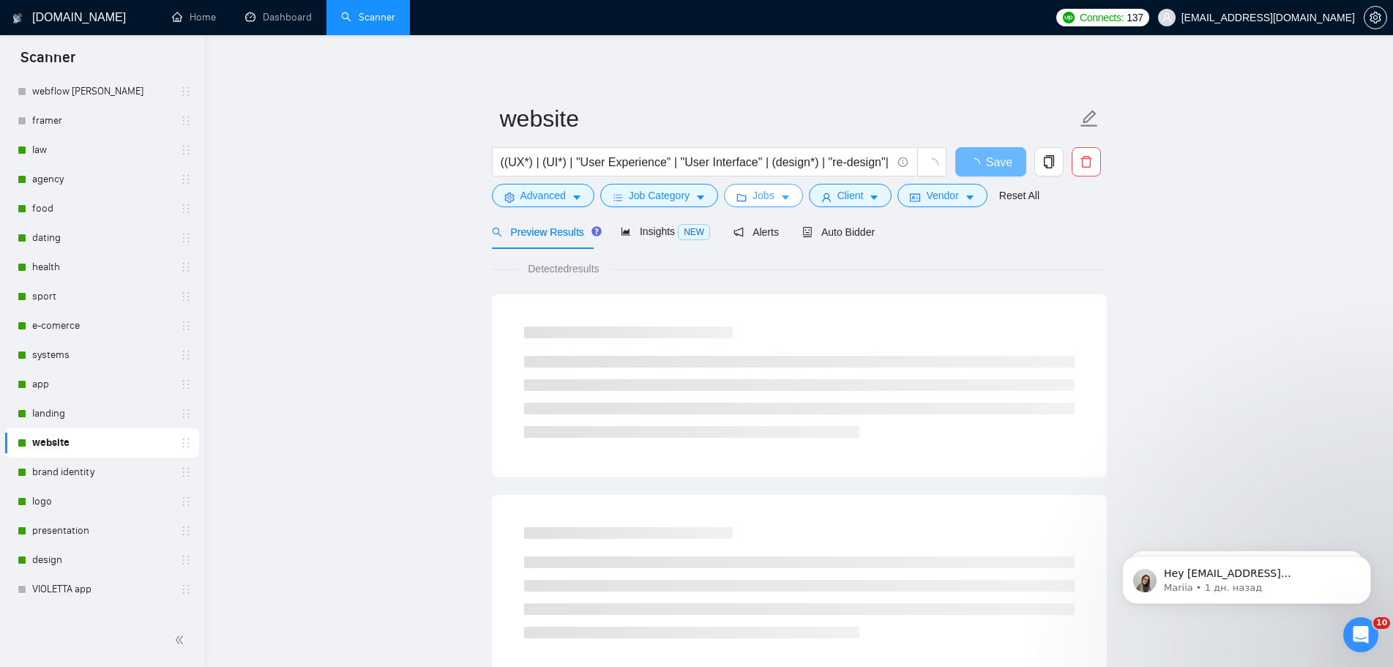
click at [781, 201] on icon "caret-down" at bounding box center [786, 198] width 10 height 10
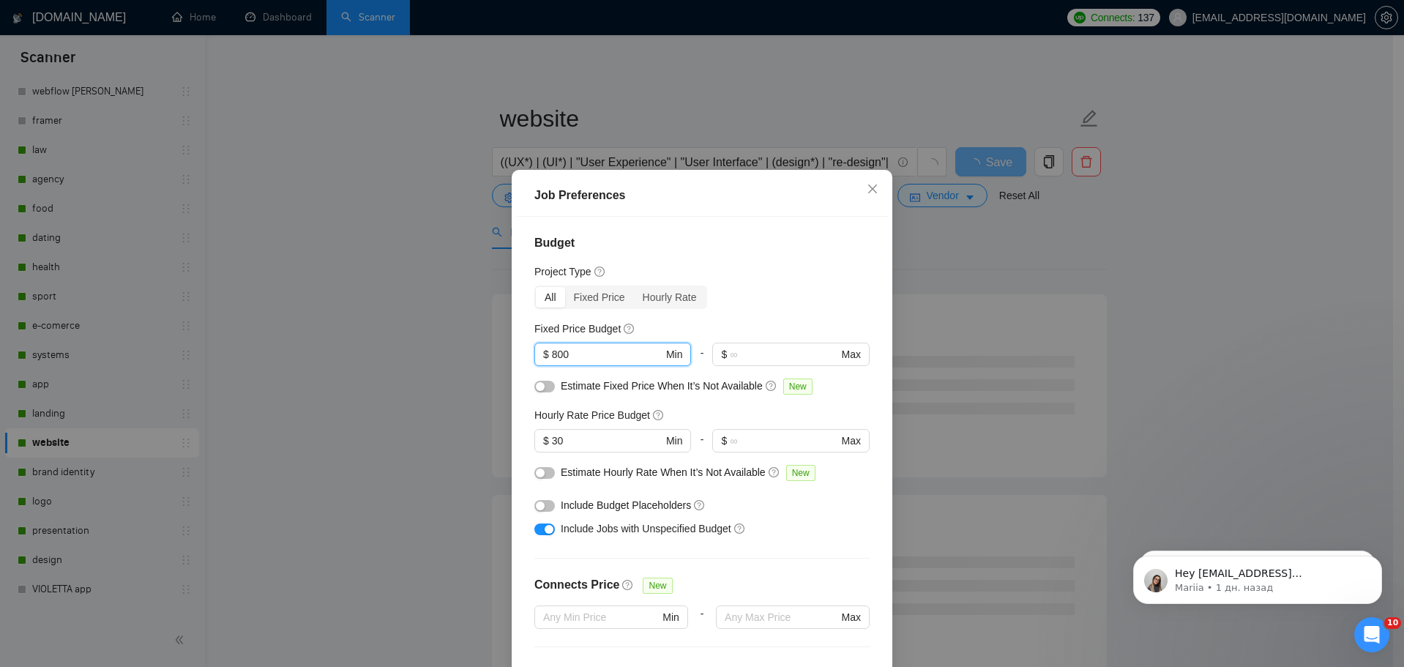
drag, startPoint x: 605, startPoint y: 271, endPoint x: 498, endPoint y: 275, distance: 107.0
click at [498, 275] on div "Job Preferences Budget Project Type All Fixed Price Hourly Rate Fixed Price Bud…" at bounding box center [702, 333] width 1404 height 667
type input "690"
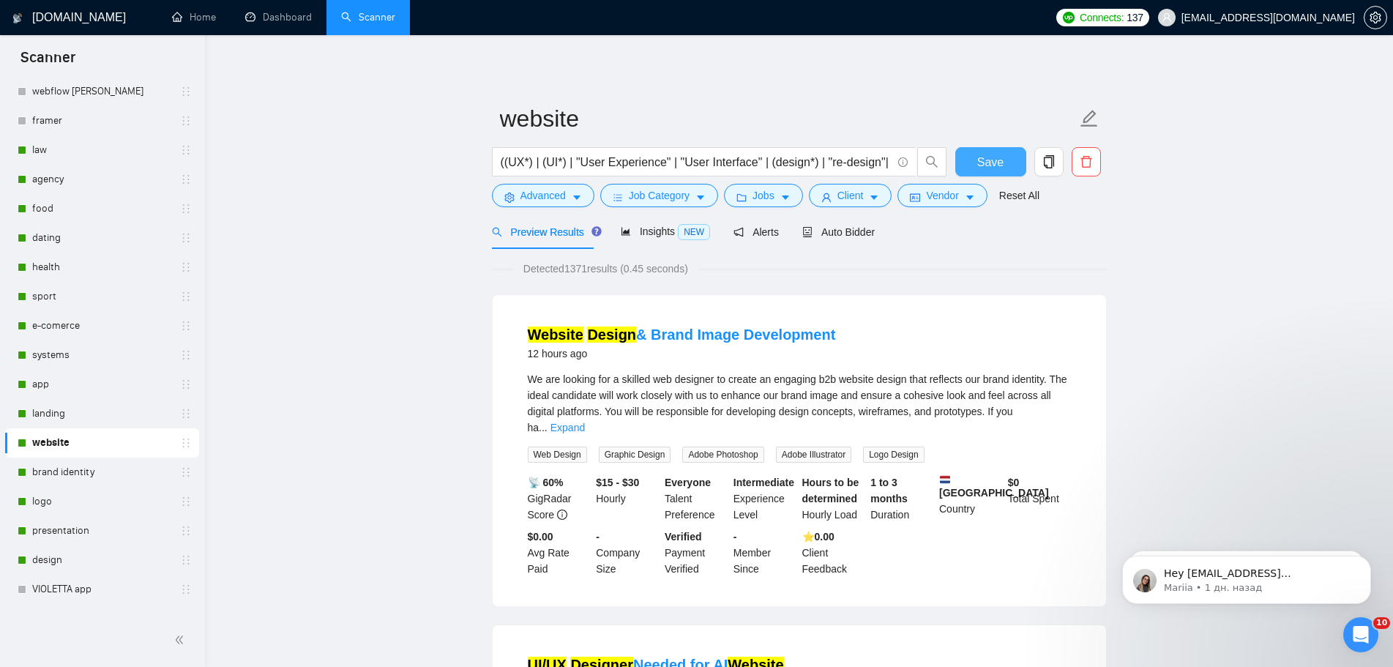
click at [988, 166] on span "Save" at bounding box center [990, 162] width 26 height 18
click at [96, 474] on link "brand identity" at bounding box center [101, 472] width 139 height 29
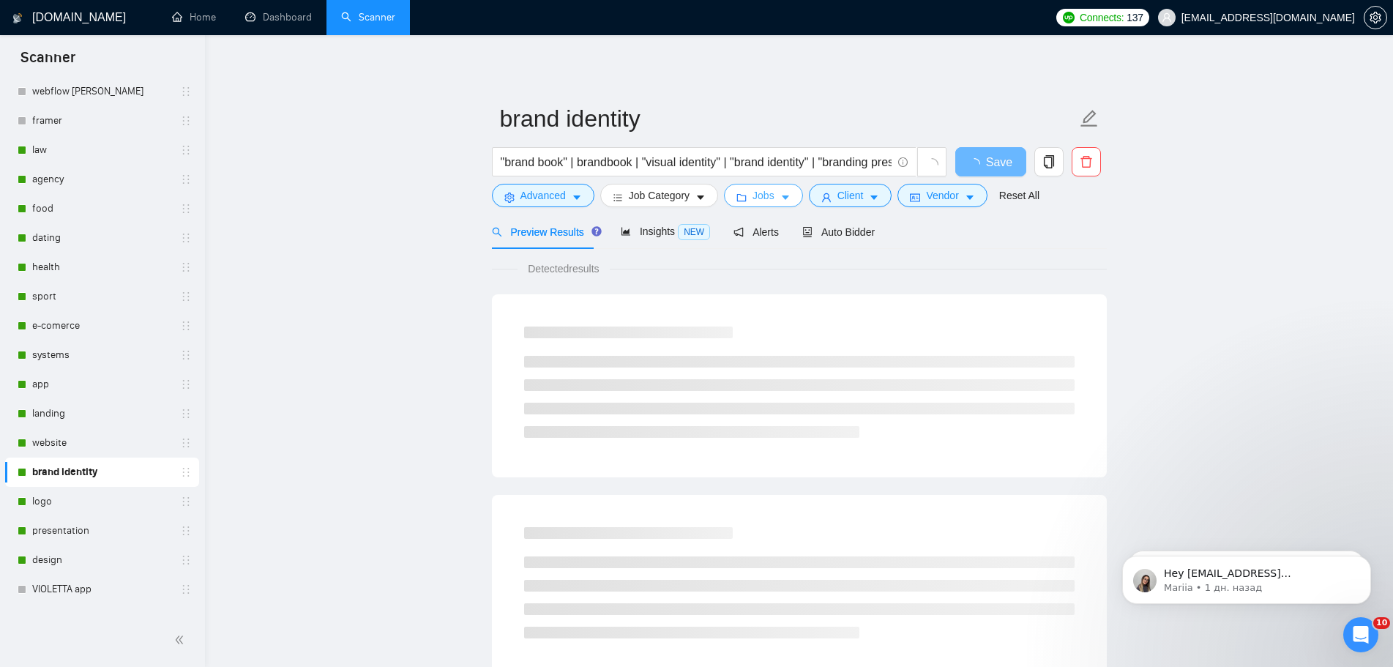
click at [747, 195] on button "Jobs" at bounding box center [763, 195] width 79 height 23
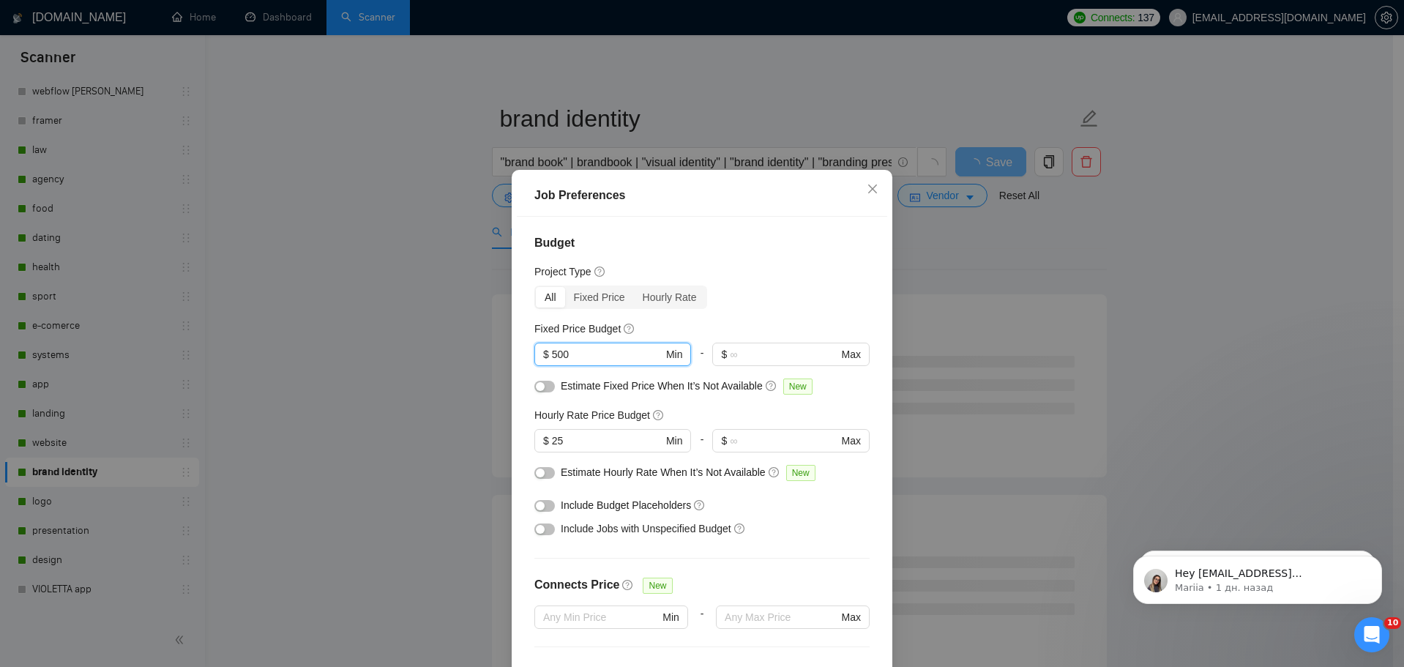
drag, startPoint x: 590, startPoint y: 269, endPoint x: 524, endPoint y: 275, distance: 66.1
click at [524, 275] on div "Budget Project Type All Fixed Price Hourly Rate Fixed Price Budget 500 $ 500 Mi…" at bounding box center [702, 450] width 370 height 467
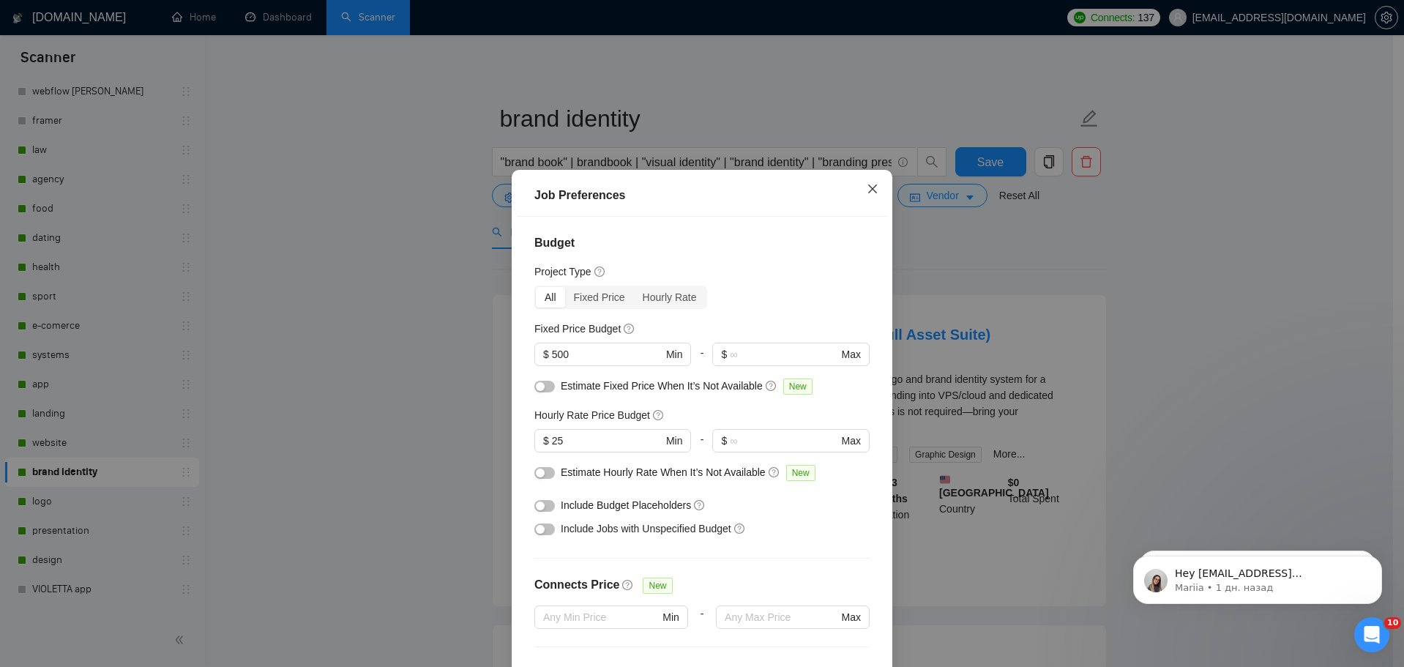
drag, startPoint x: 872, startPoint y: 113, endPoint x: 876, endPoint y: 203, distance: 89.4
click at [876, 203] on div "Job Preferences Budget Project Type All Fixed Price Hourly Rate Fixed Price Bud…" at bounding box center [702, 450] width 381 height 561
click at [874, 185] on icon "close" at bounding box center [872, 189] width 9 height 9
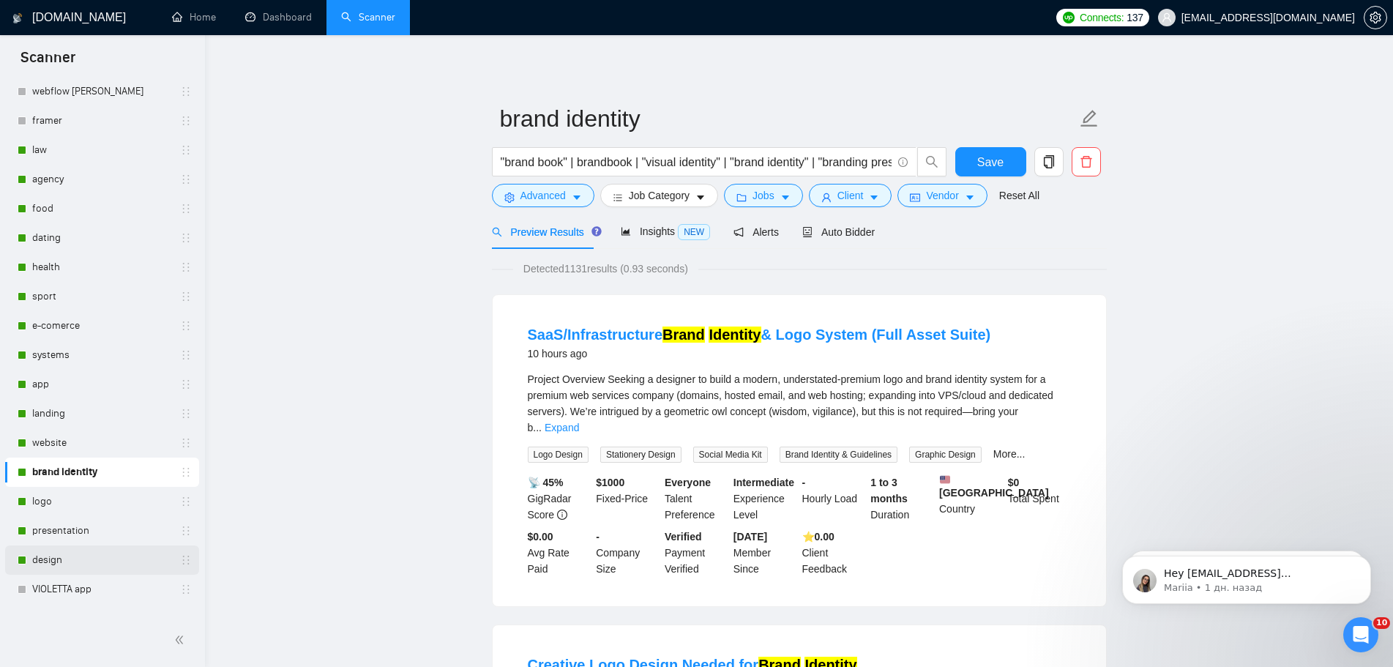
click at [70, 555] on link "design" at bounding box center [101, 559] width 139 height 29
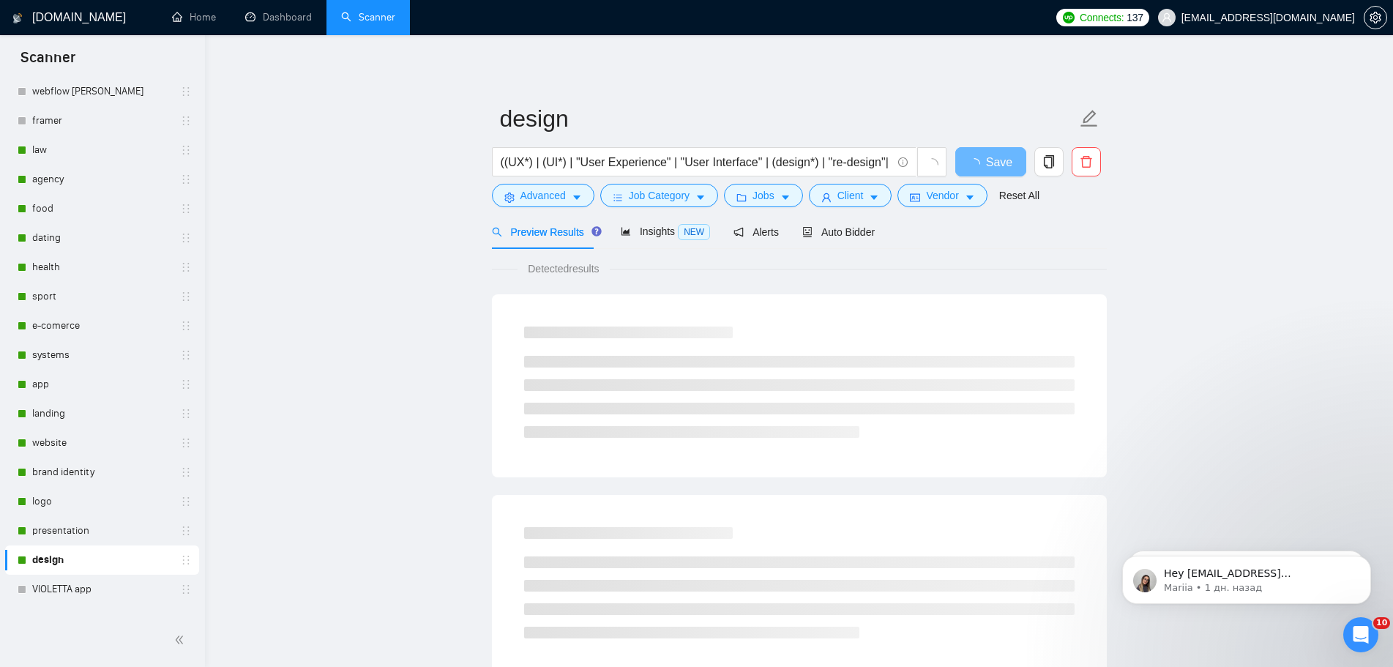
click at [796, 185] on div "Jobs" at bounding box center [763, 195] width 85 height 23
click at [784, 193] on icon "caret-down" at bounding box center [786, 198] width 10 height 10
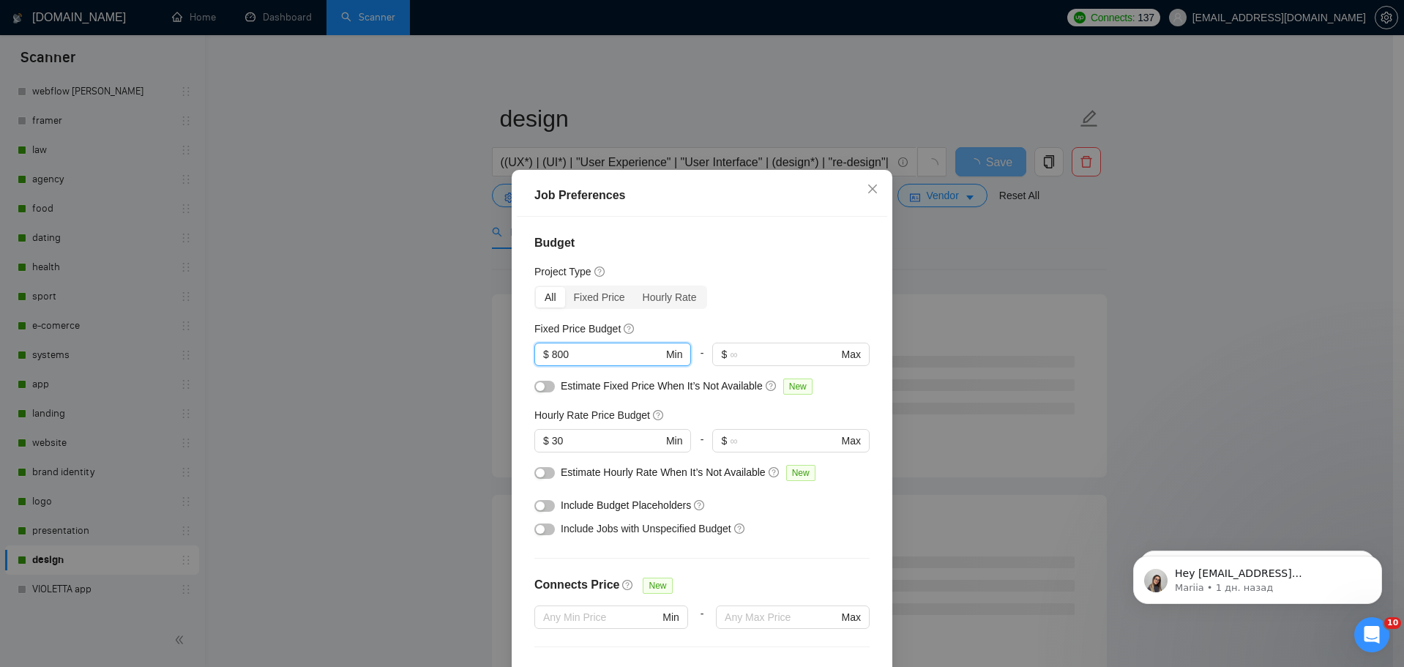
drag, startPoint x: 518, startPoint y: 275, endPoint x: 489, endPoint y: 276, distance: 28.6
click at [494, 277] on div "Job Preferences Budget Project Type All Fixed Price Hourly Rate Fixed Price Bud…" at bounding box center [702, 333] width 1404 height 667
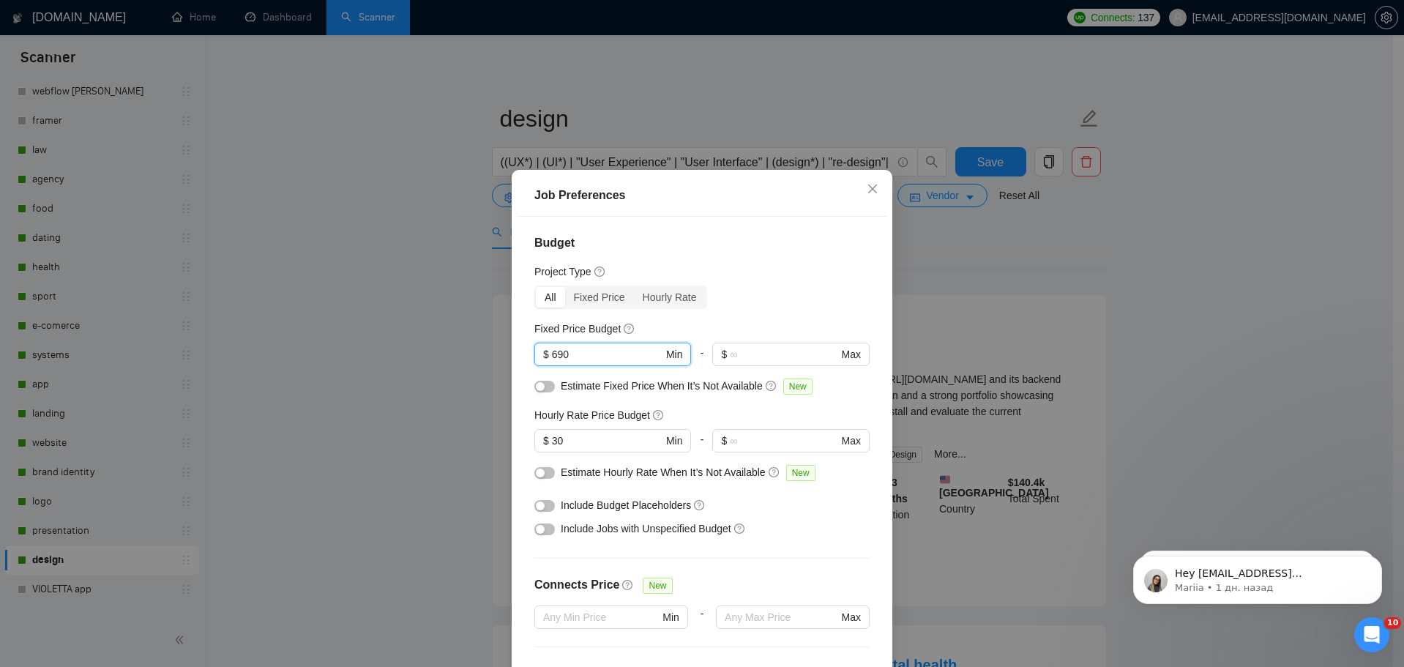
type input "690"
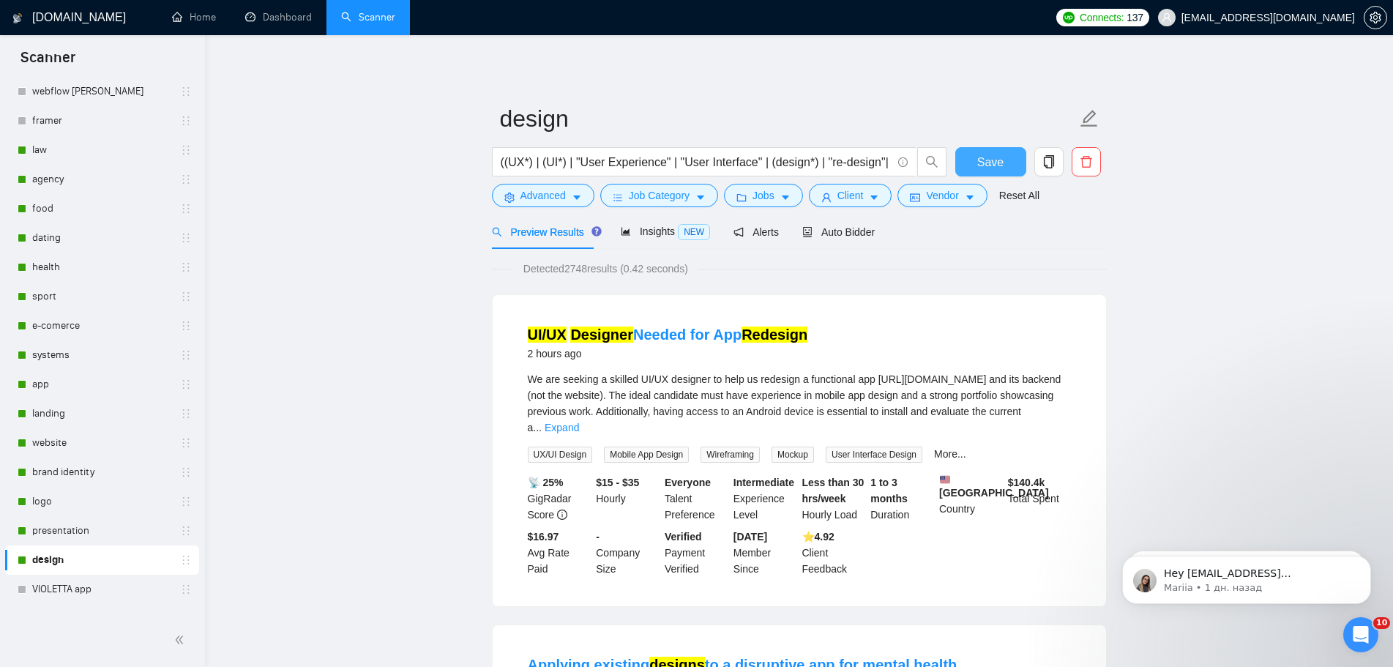
click at [1005, 164] on button "Save" at bounding box center [991, 161] width 71 height 29
click at [46, 150] on link "law" at bounding box center [101, 149] width 139 height 29
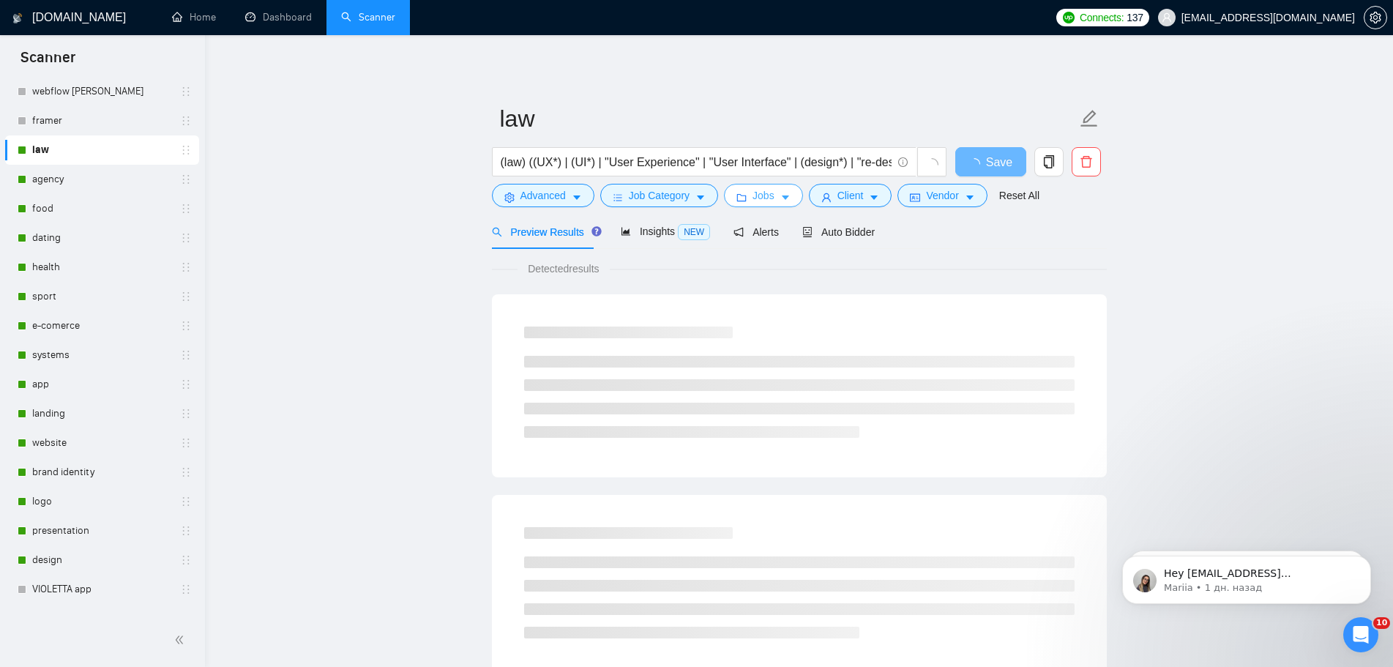
click at [764, 193] on span "Jobs" at bounding box center [764, 195] width 22 height 16
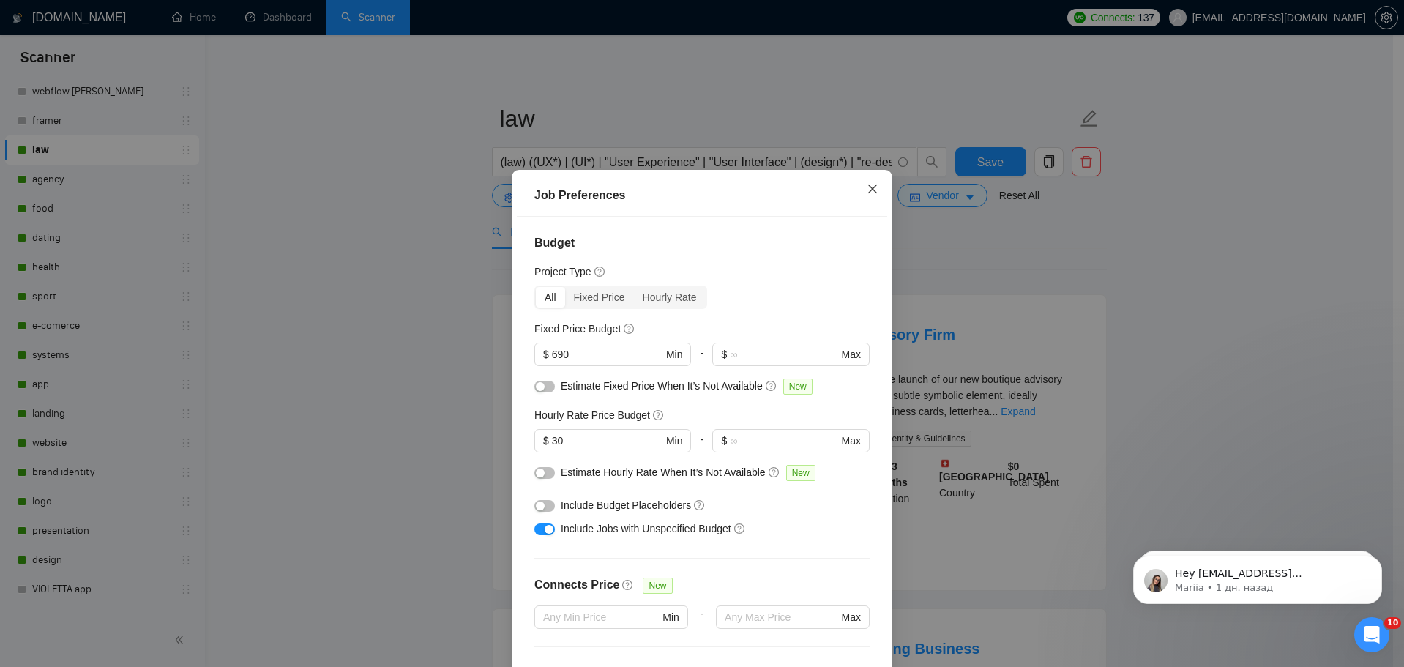
click at [874, 170] on span "Close" at bounding box center [873, 190] width 40 height 40
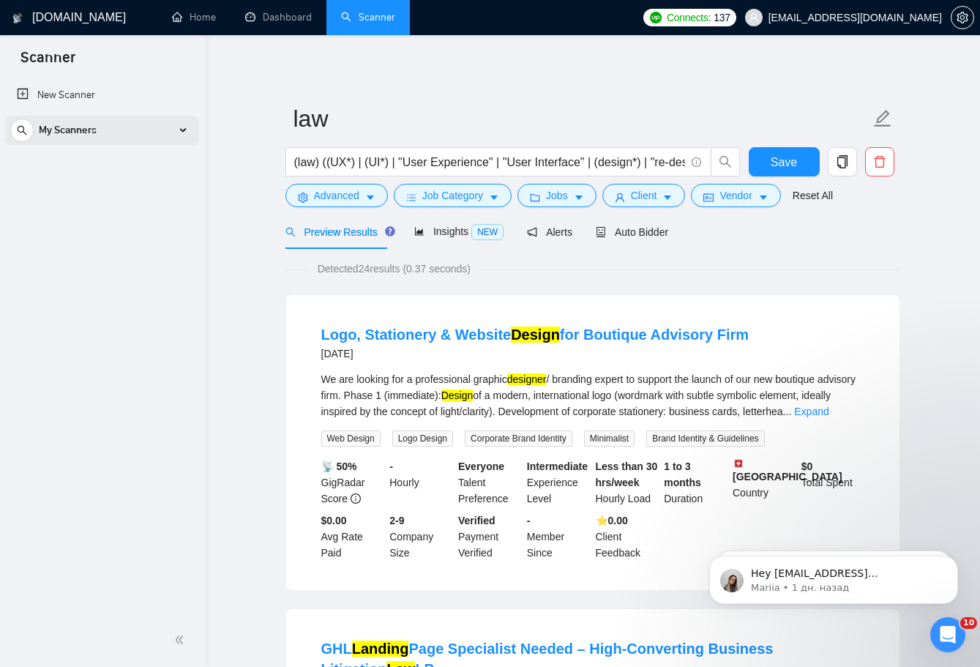
click at [182, 133] on div "My Scanners" at bounding box center [102, 130] width 184 height 29
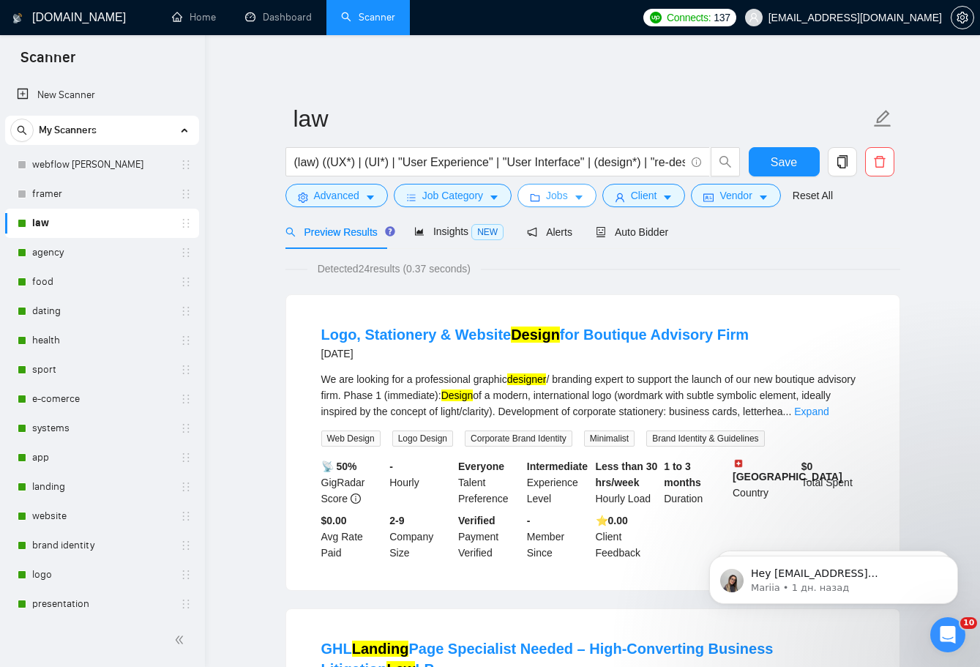
click at [576, 196] on icon "caret-down" at bounding box center [579, 198] width 7 height 4
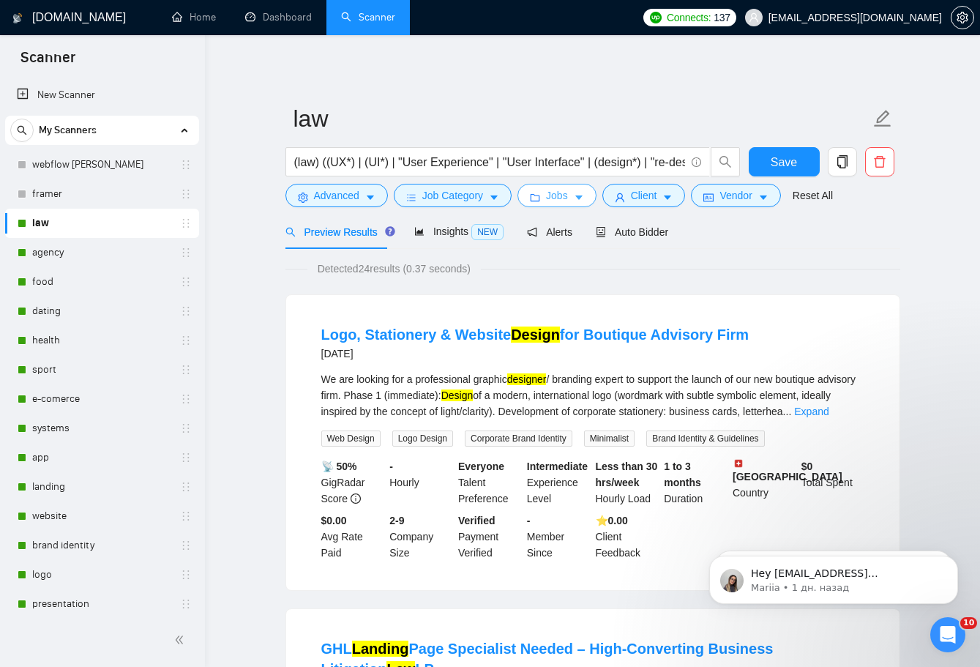
click at [546, 190] on span "Jobs" at bounding box center [557, 195] width 22 height 16
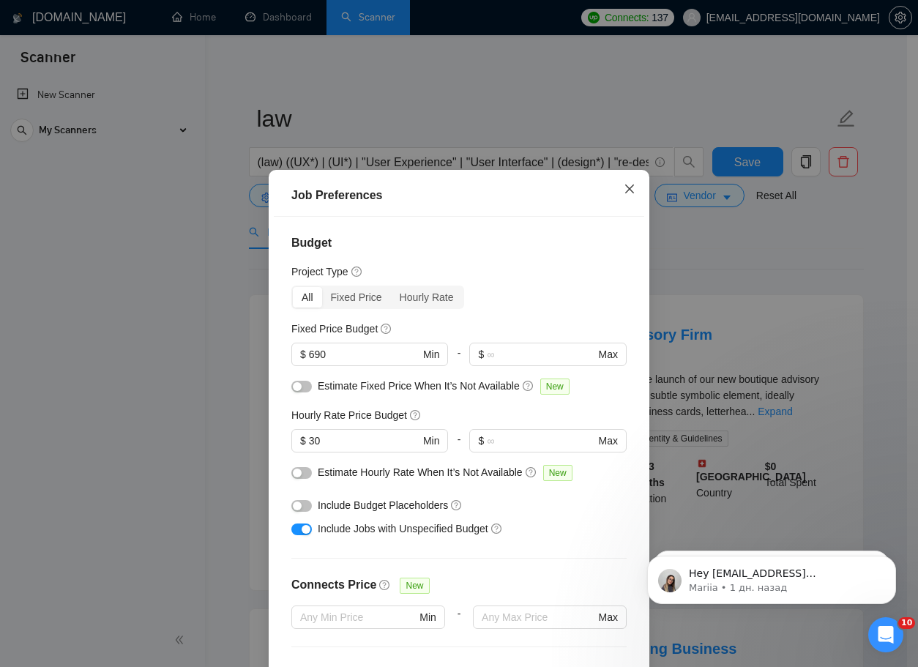
click at [636, 170] on span "Close" at bounding box center [630, 190] width 40 height 40
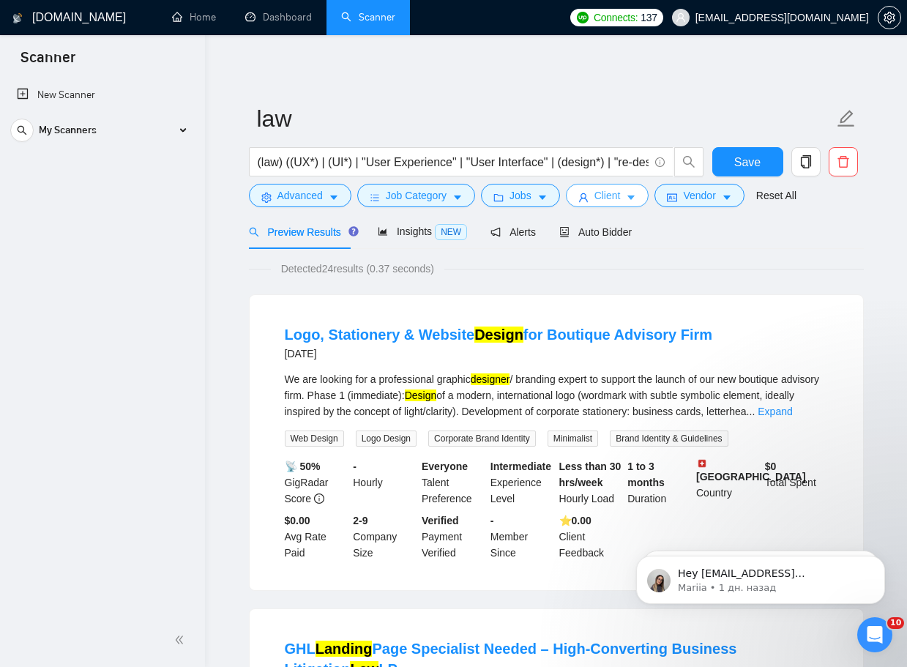
click at [631, 203] on icon "caret-down" at bounding box center [631, 198] width 10 height 10
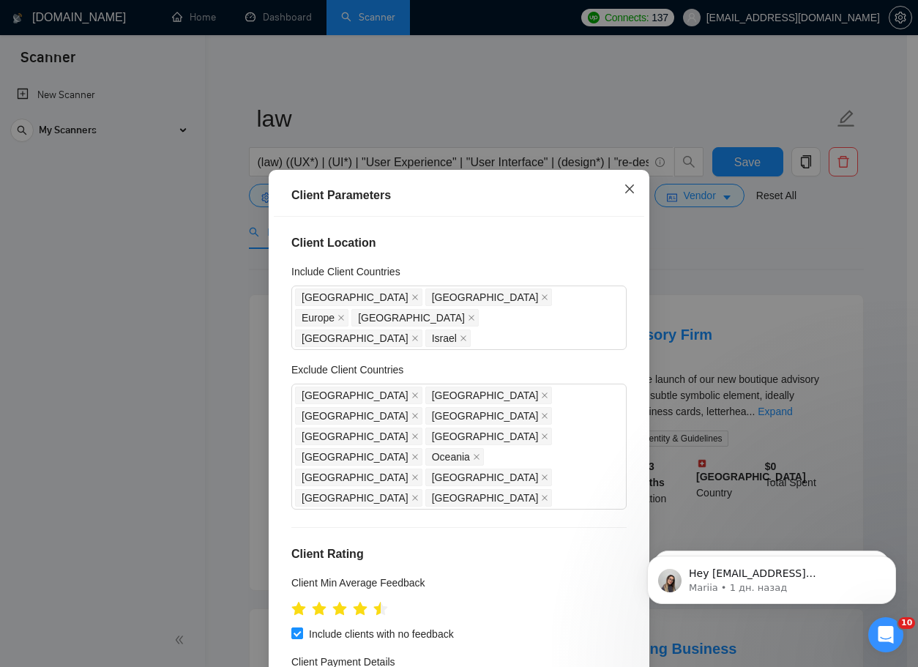
click at [634, 185] on icon "close" at bounding box center [629, 189] width 9 height 9
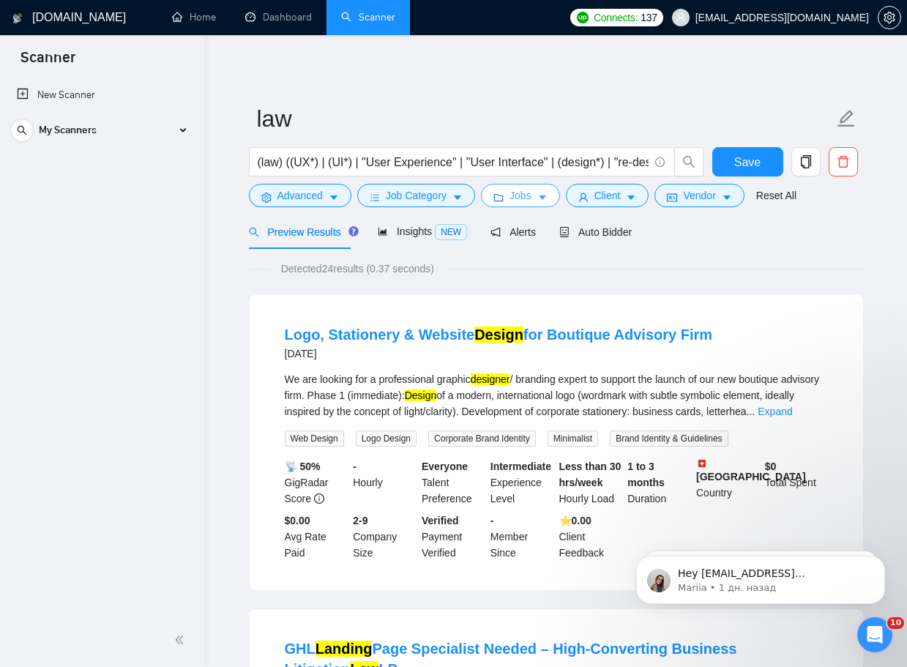
click at [513, 195] on span "Jobs" at bounding box center [521, 195] width 22 height 16
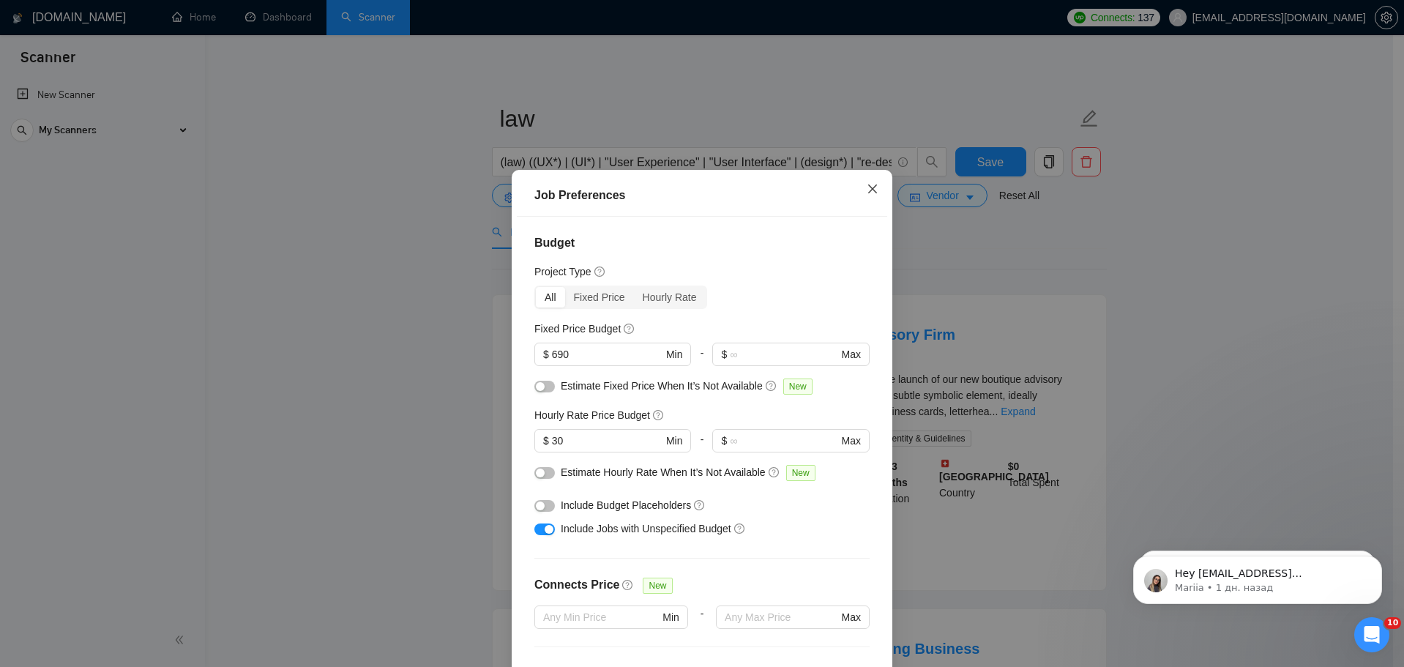
click at [879, 170] on span "Close" at bounding box center [873, 190] width 40 height 40
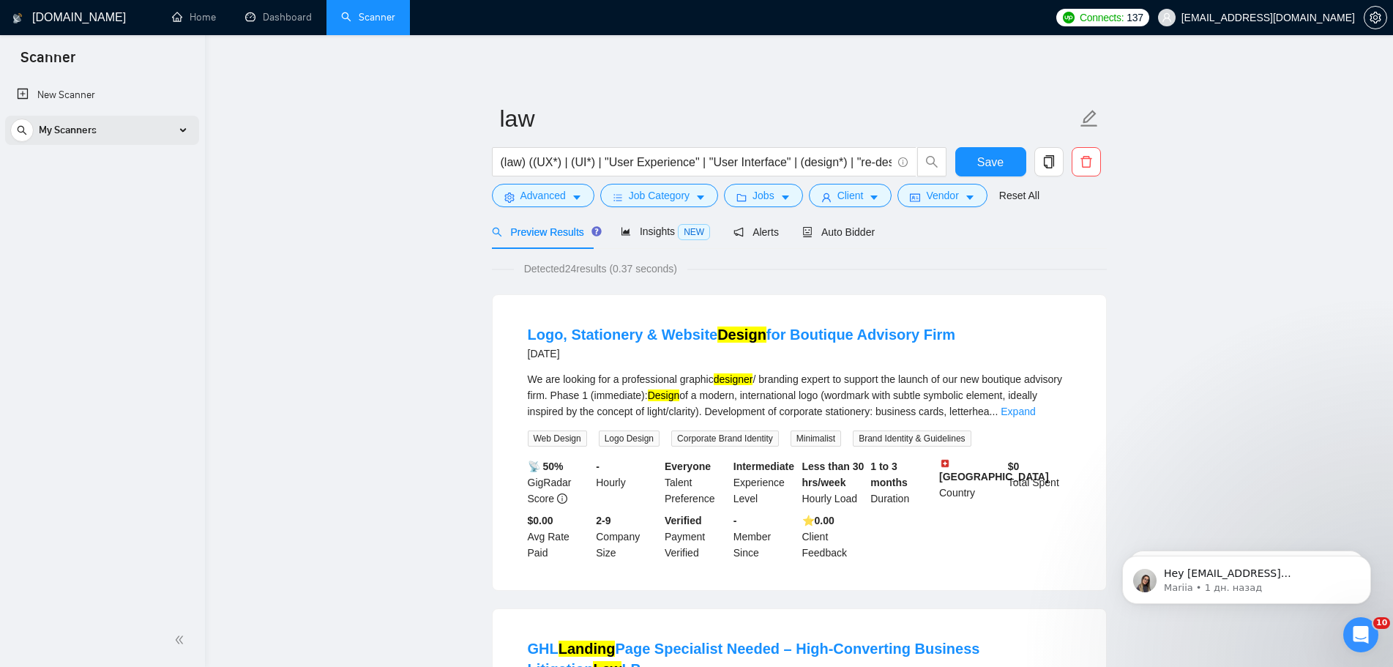
click at [177, 129] on div "My Scanners" at bounding box center [102, 130] width 184 height 29
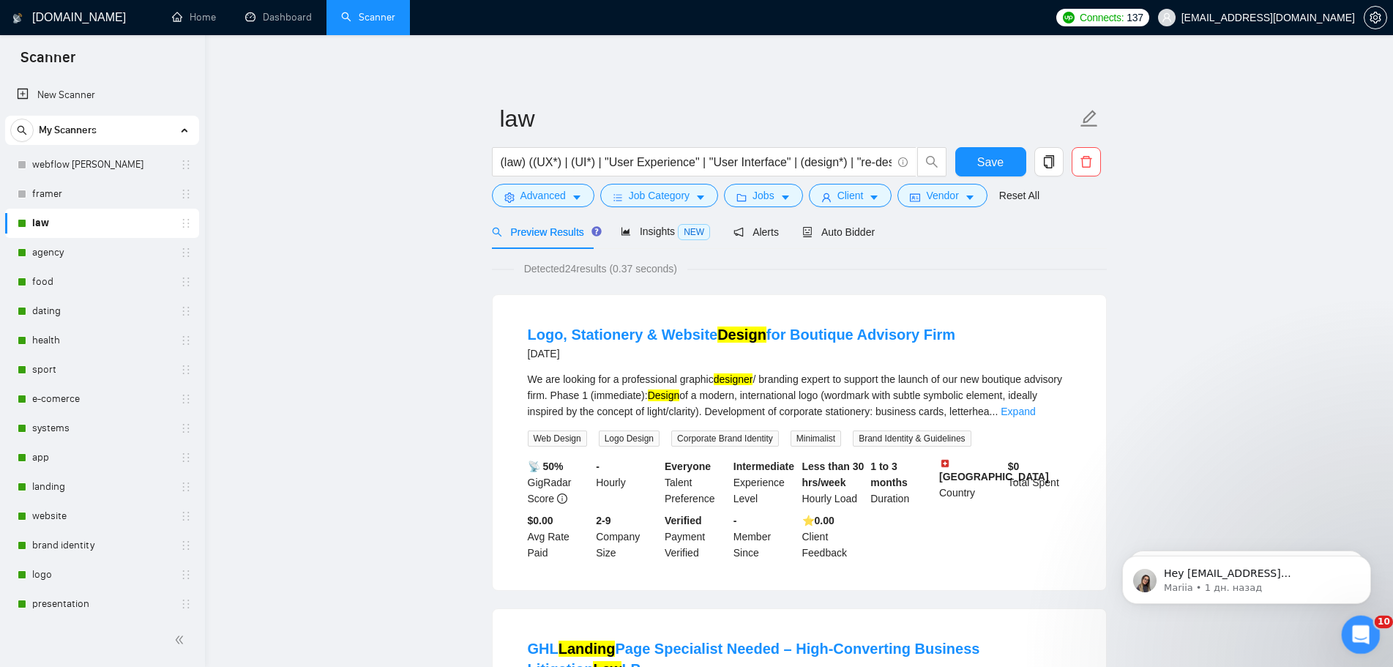
click at [1353, 633] on icon "Открыть службу сообщений Intercom" at bounding box center [1359, 633] width 24 height 24
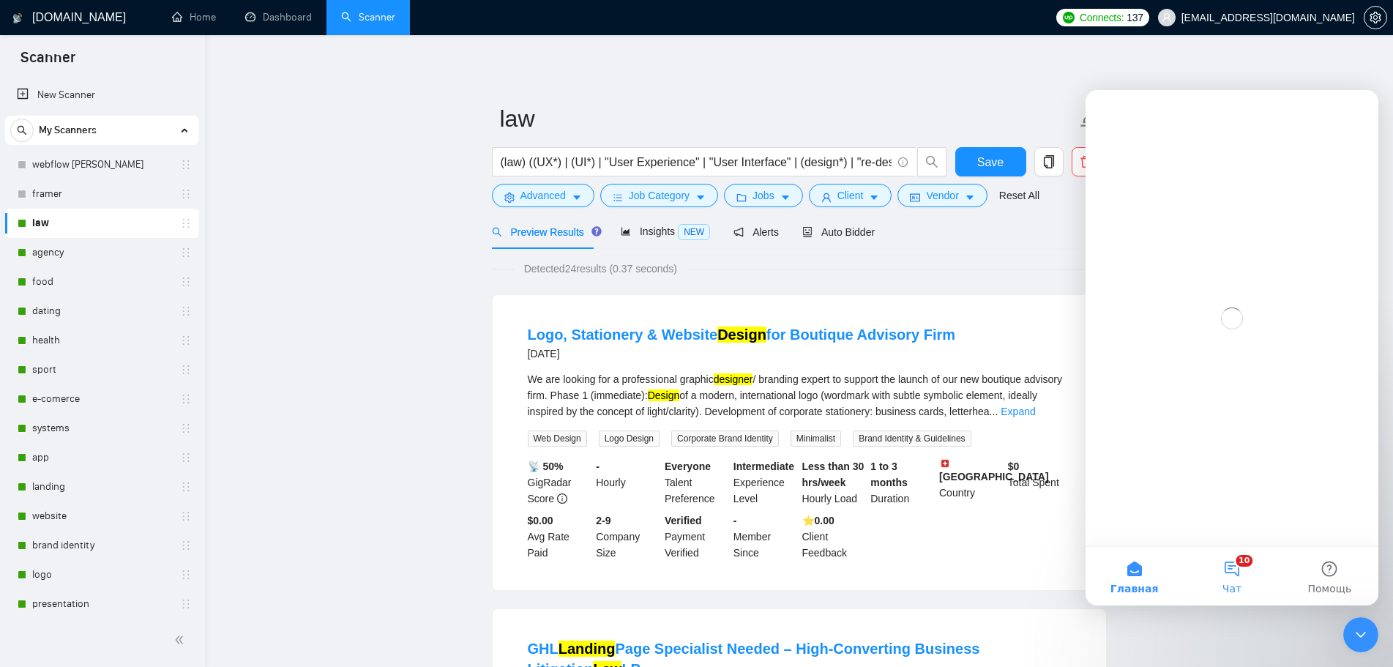
click at [1230, 576] on button "10 Чат" at bounding box center [1231, 576] width 97 height 59
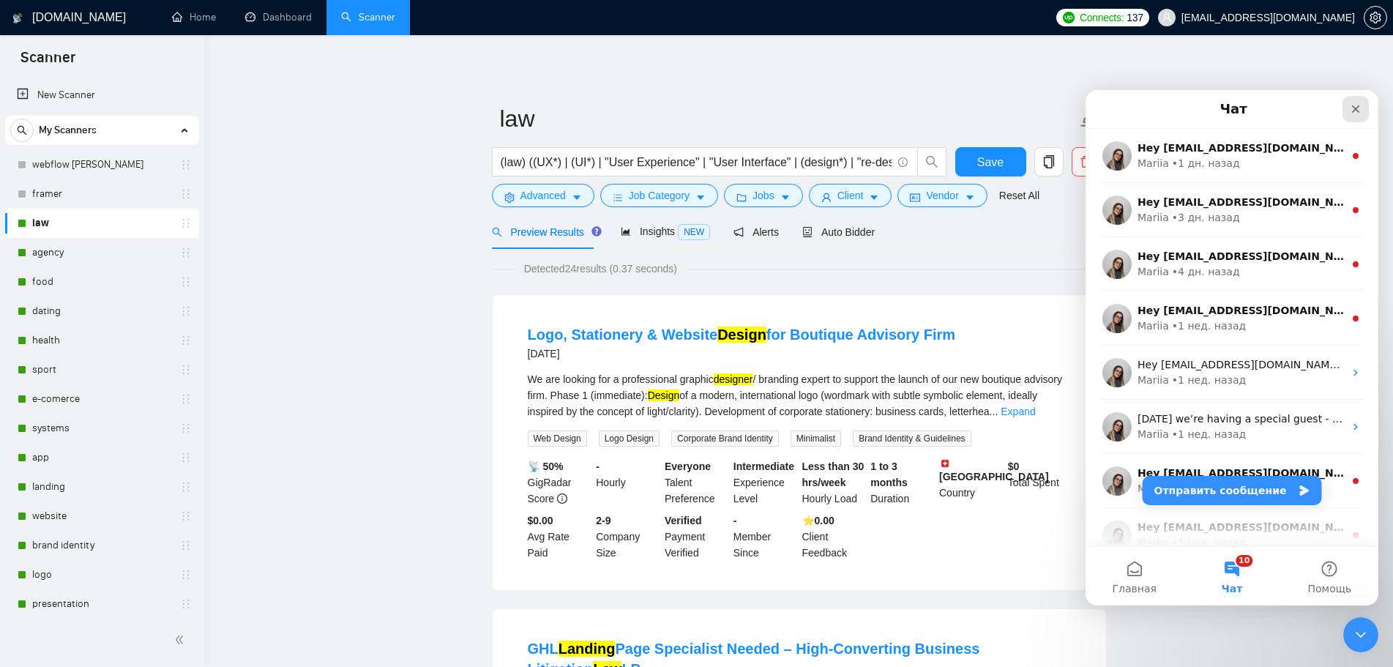
click at [1354, 103] on div "Закрыть" at bounding box center [1356, 109] width 26 height 26
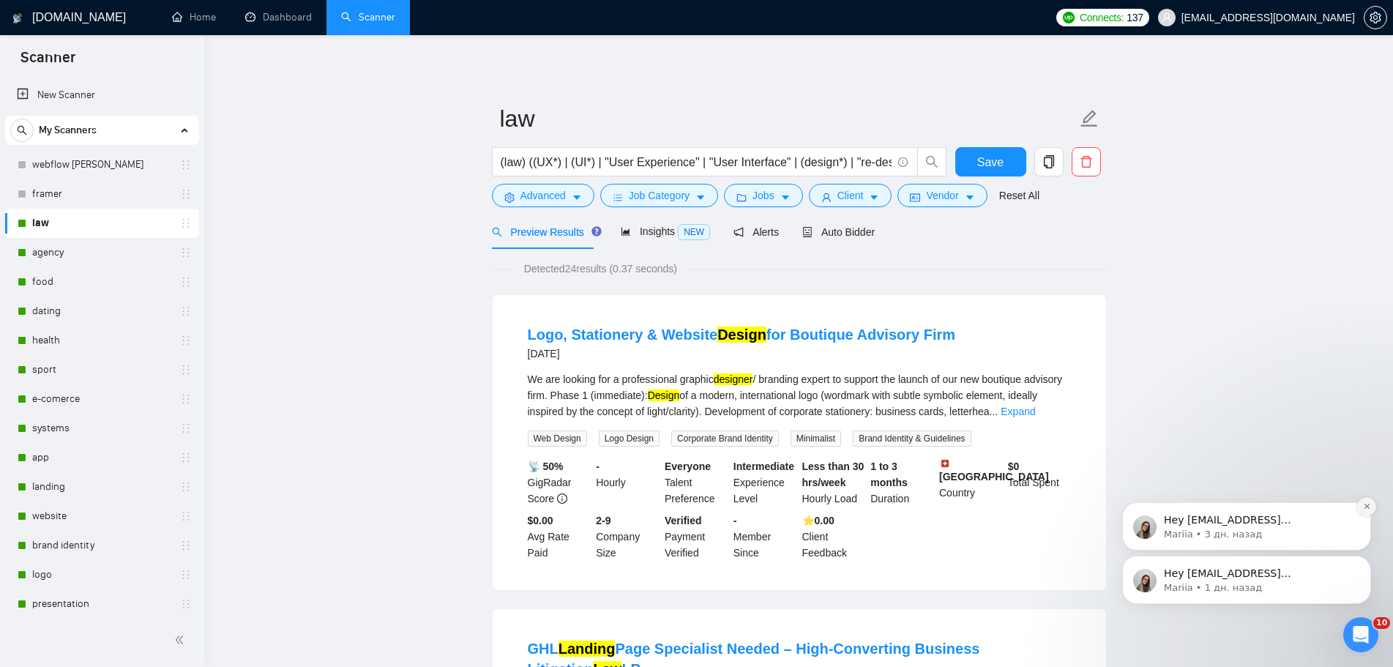
click at [1371, 508] on button "Dismiss notification" at bounding box center [1366, 506] width 19 height 19
click at [1364, 562] on icon "Dismiss notification" at bounding box center [1367, 560] width 8 height 8
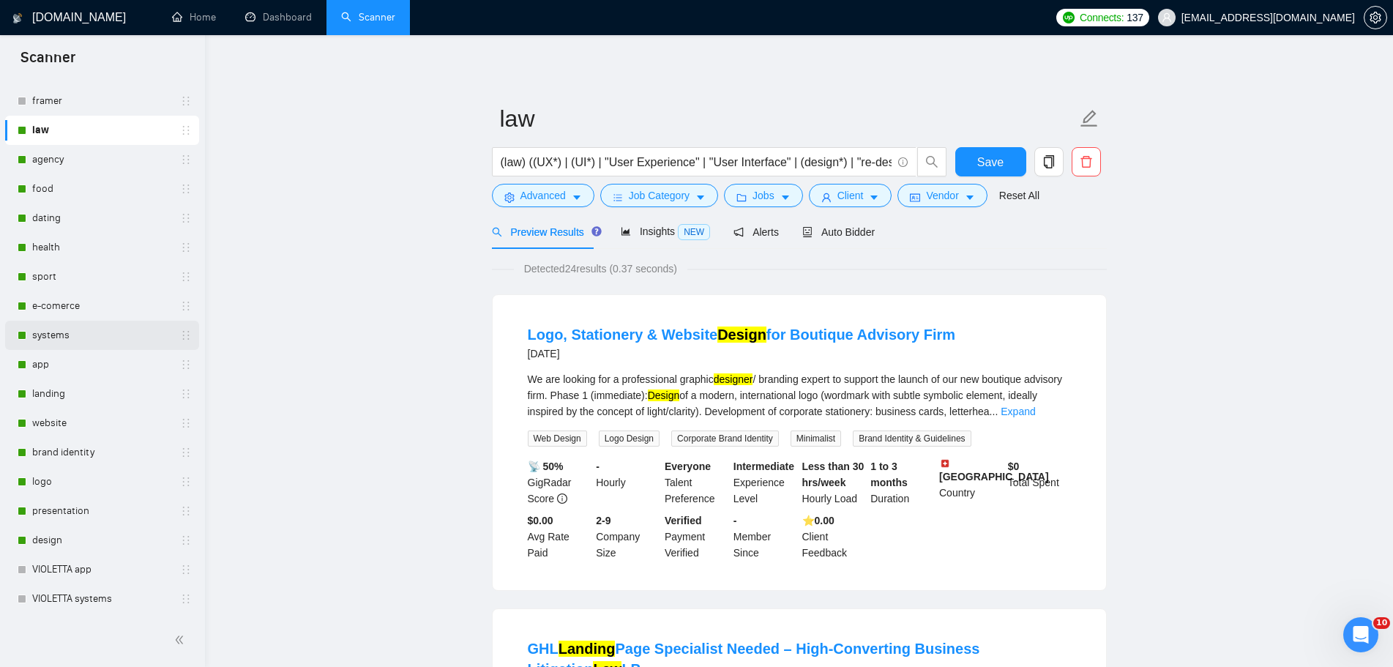
scroll to position [20, 0]
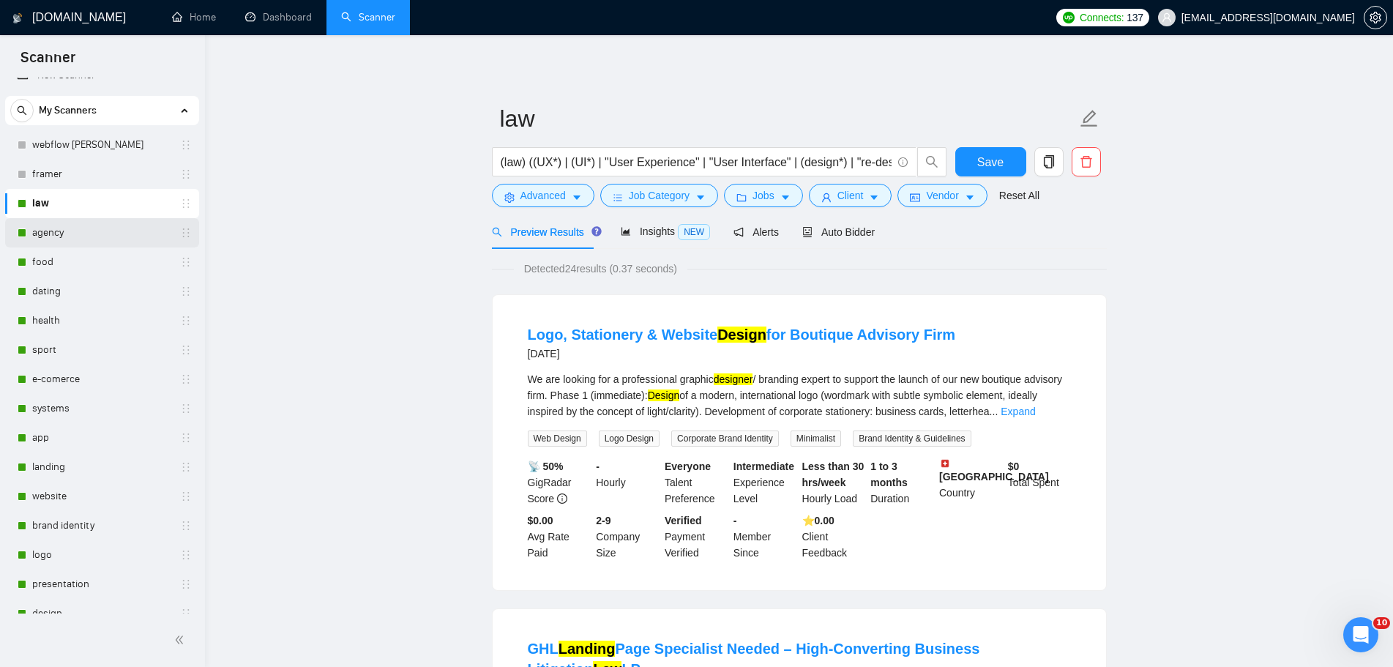
click at [89, 234] on link "agency" at bounding box center [101, 232] width 139 height 29
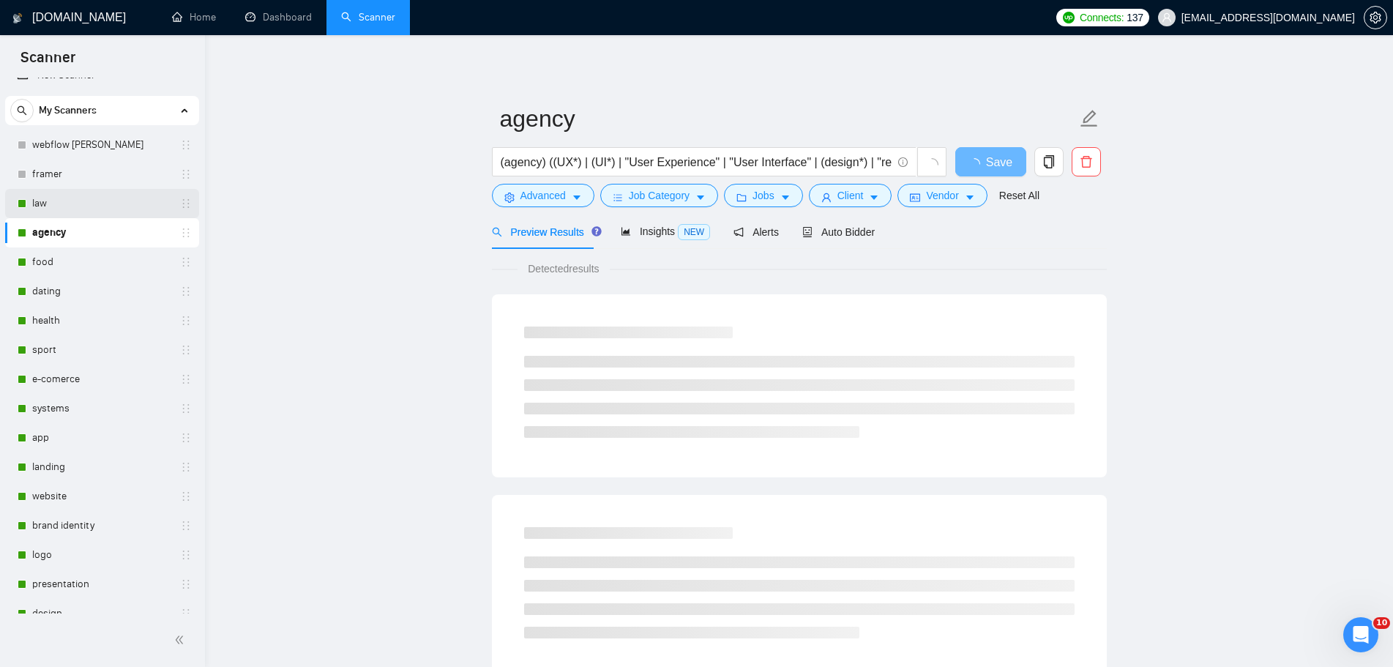
click at [73, 205] on link "law" at bounding box center [101, 203] width 139 height 29
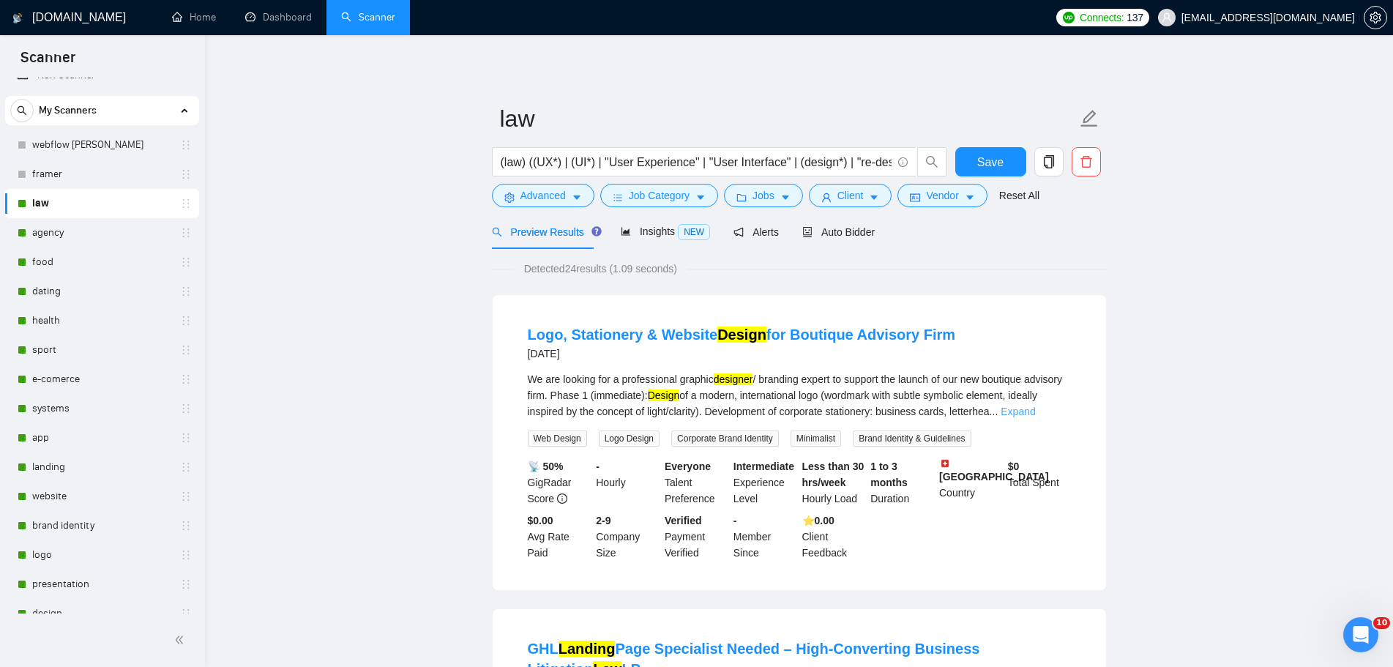
click at [1035, 411] on link "Expand" at bounding box center [1018, 412] width 34 height 12
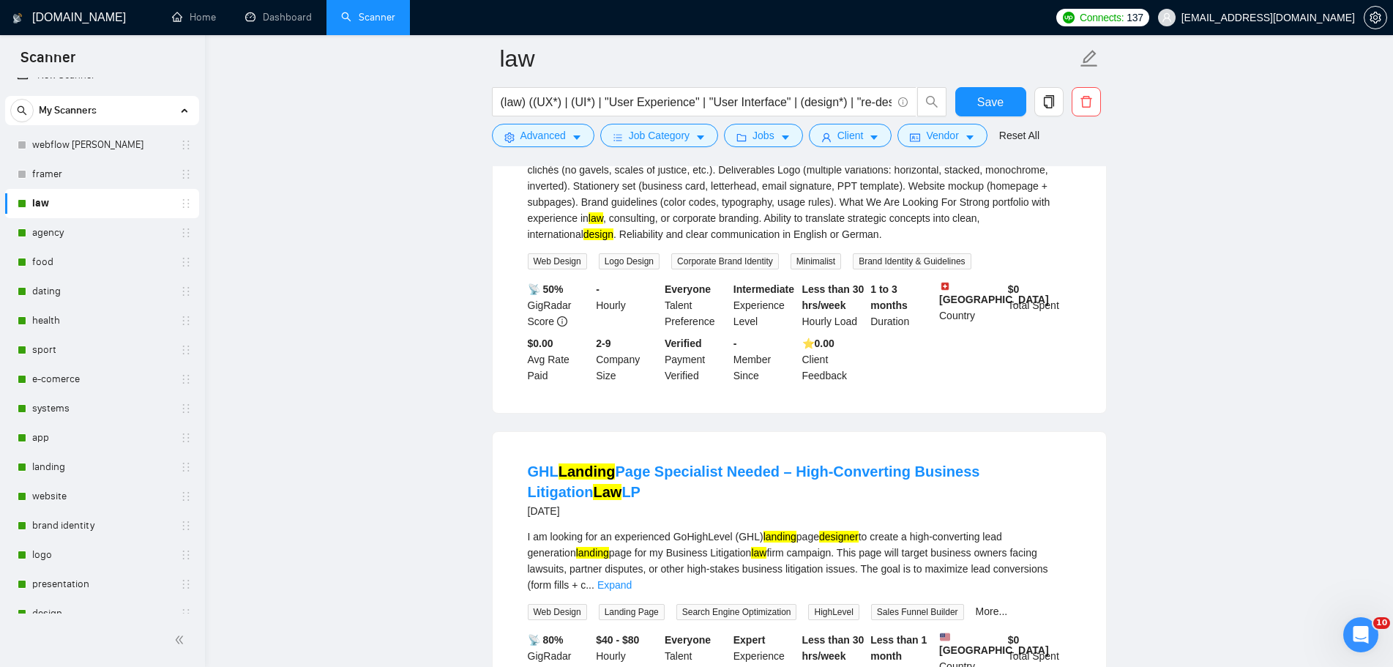
scroll to position [439, 0]
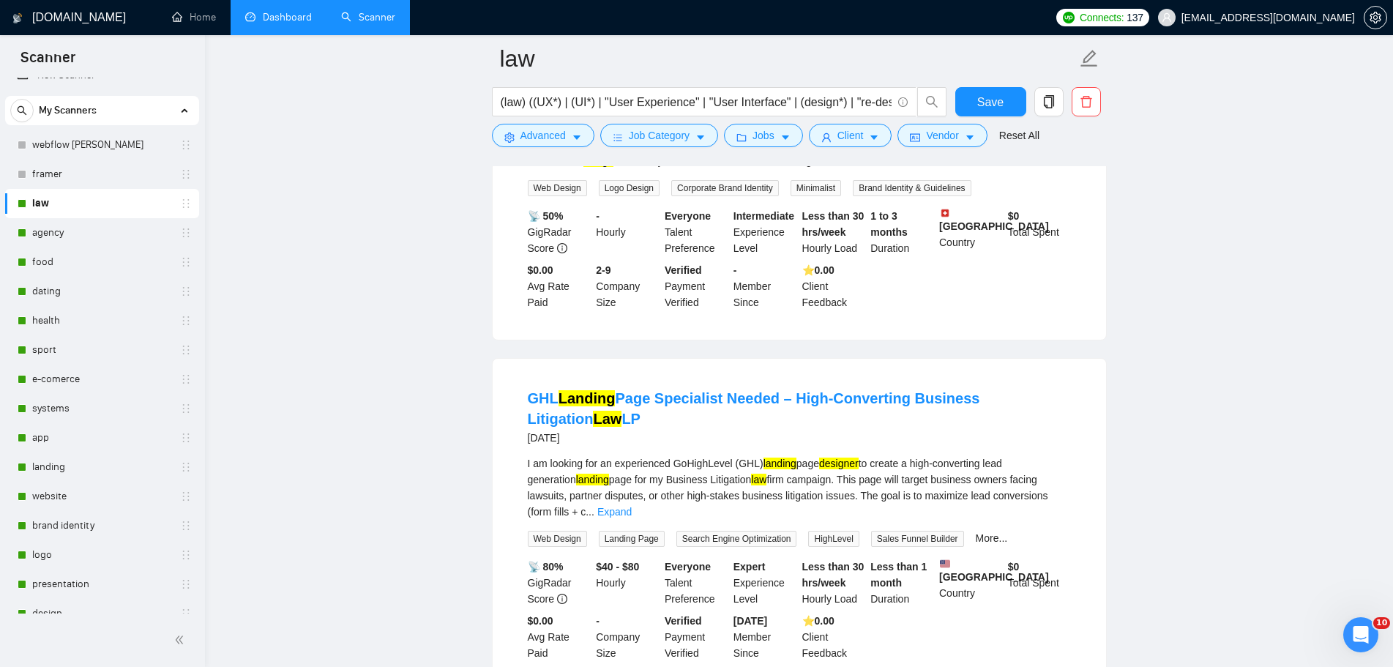
click at [287, 18] on link "Dashboard" at bounding box center [278, 17] width 67 height 12
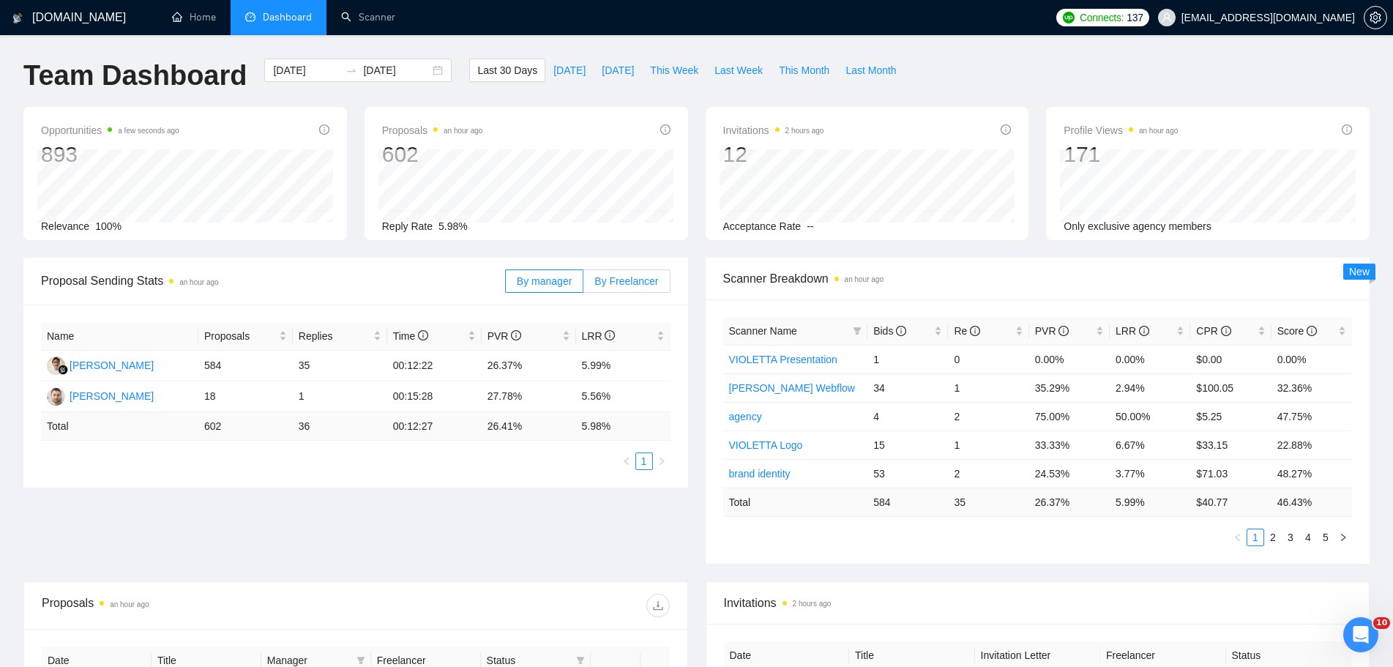
click at [640, 286] on span "By Freelancer" at bounding box center [627, 281] width 64 height 12
click at [584, 285] on input "By Freelancer" at bounding box center [584, 285] width 0 height 0
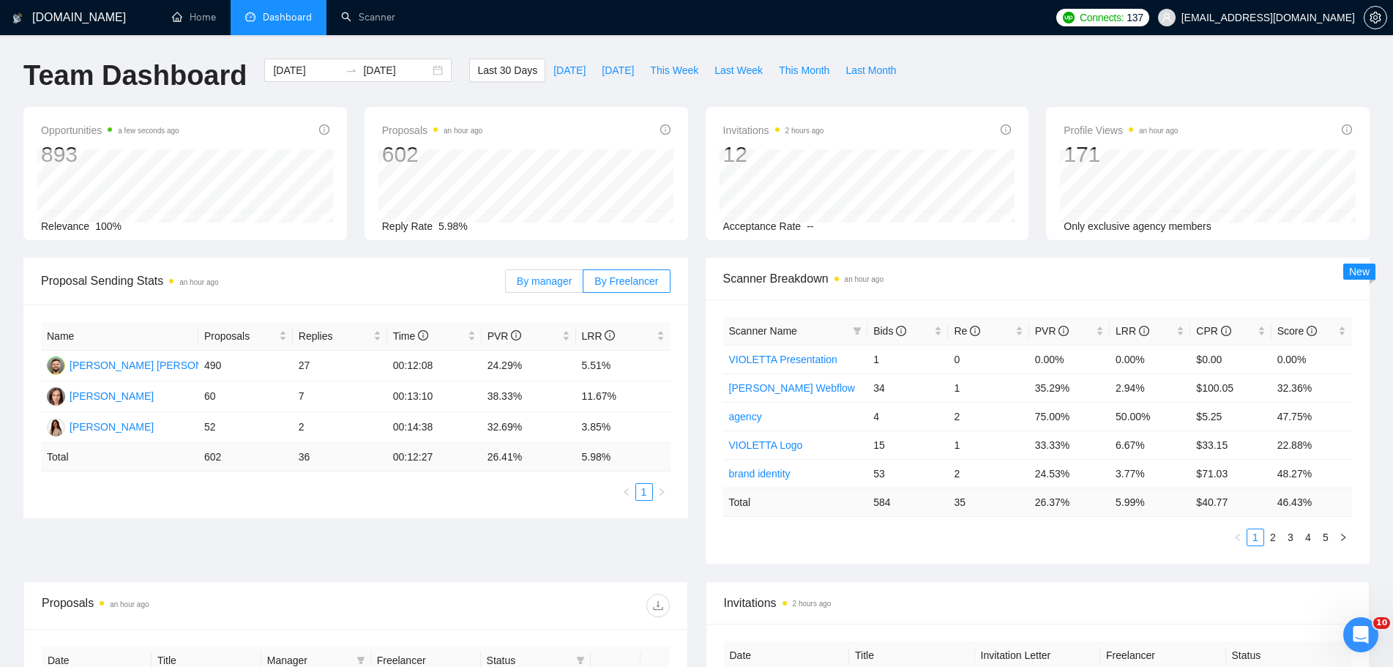
click at [562, 271] on label "By manager" at bounding box center [544, 280] width 78 height 23
click at [506, 285] on input "By manager" at bounding box center [506, 285] width 0 height 0
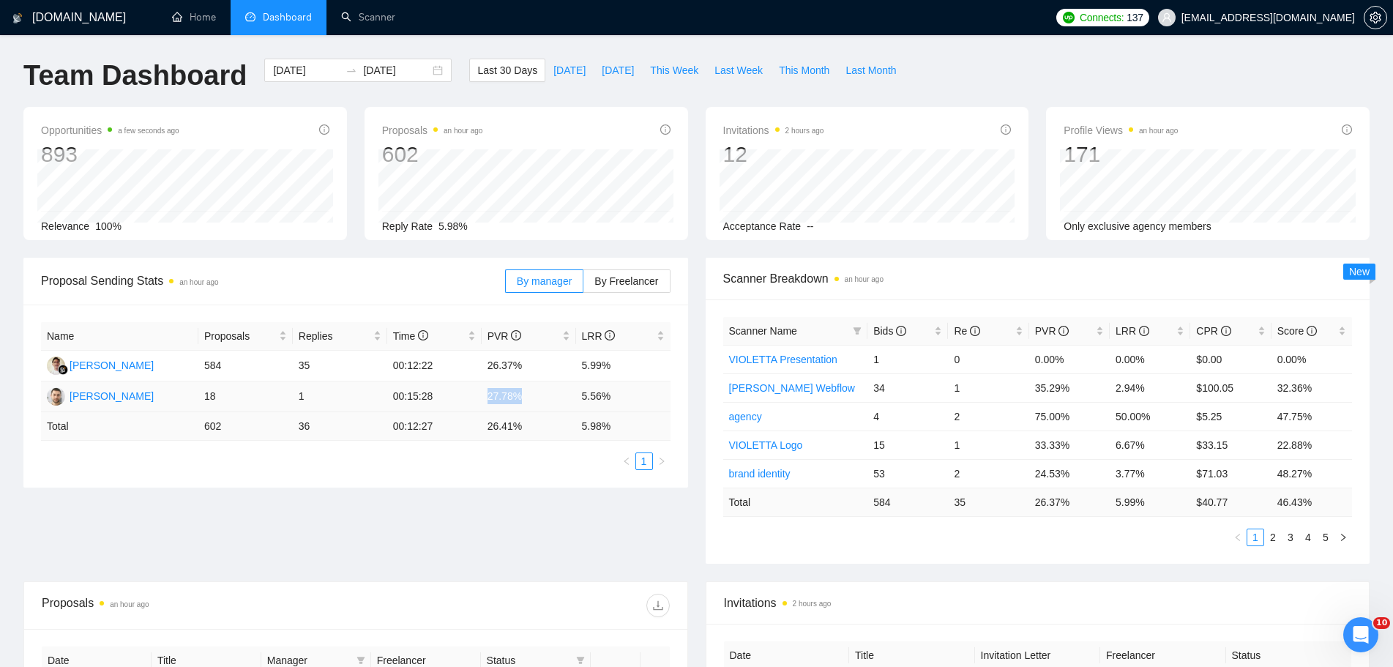
drag, startPoint x: 516, startPoint y: 393, endPoint x: 489, endPoint y: 397, distance: 27.3
click at [489, 397] on td "27.78%" at bounding box center [529, 396] width 94 height 31
click at [533, 480] on div "Name Proposals Replies Time PVR LRR [PERSON_NAME] 584 35 00:12:22 26.37% 5.99% …" at bounding box center [355, 396] width 665 height 183
click at [623, 285] on span "By Freelancer" at bounding box center [627, 281] width 64 height 12
click at [584, 285] on input "By Freelancer" at bounding box center [584, 285] width 0 height 0
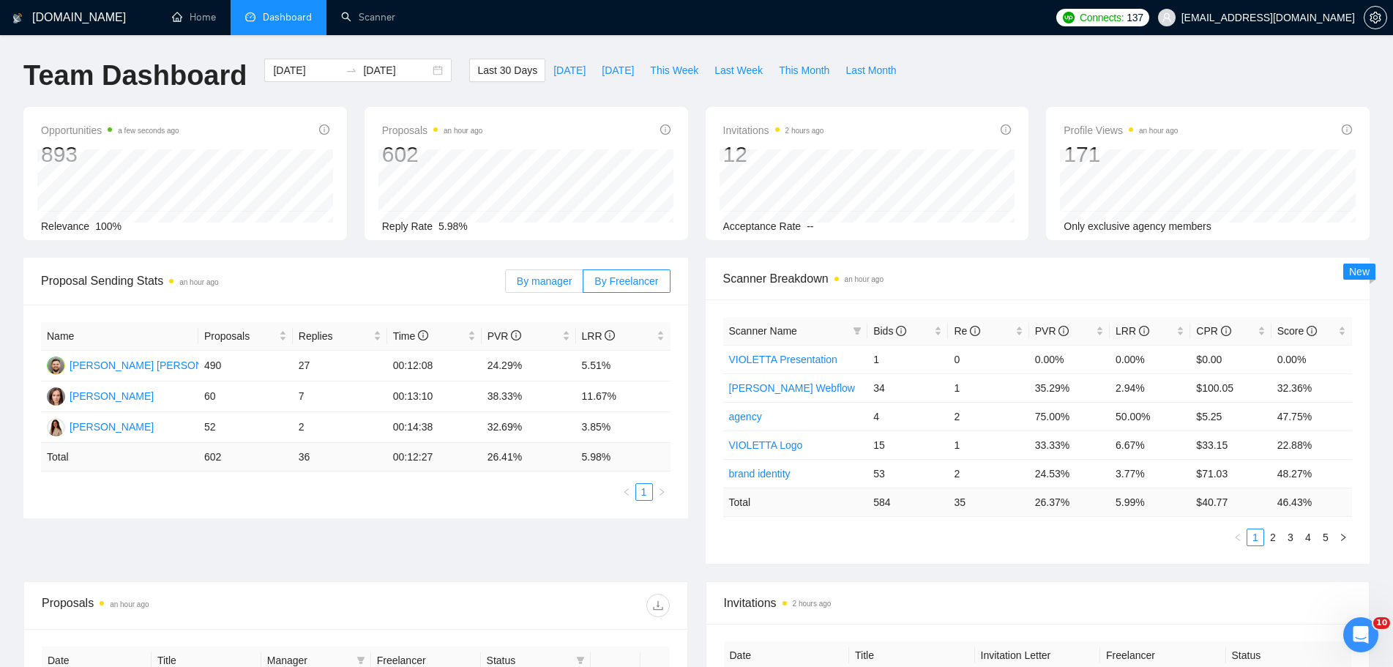
click at [548, 284] on span "By manager" at bounding box center [544, 281] width 55 height 12
click at [506, 285] on input "By manager" at bounding box center [506, 285] width 0 height 0
